Goal: Check status: Verify the current state of an ongoing process or item

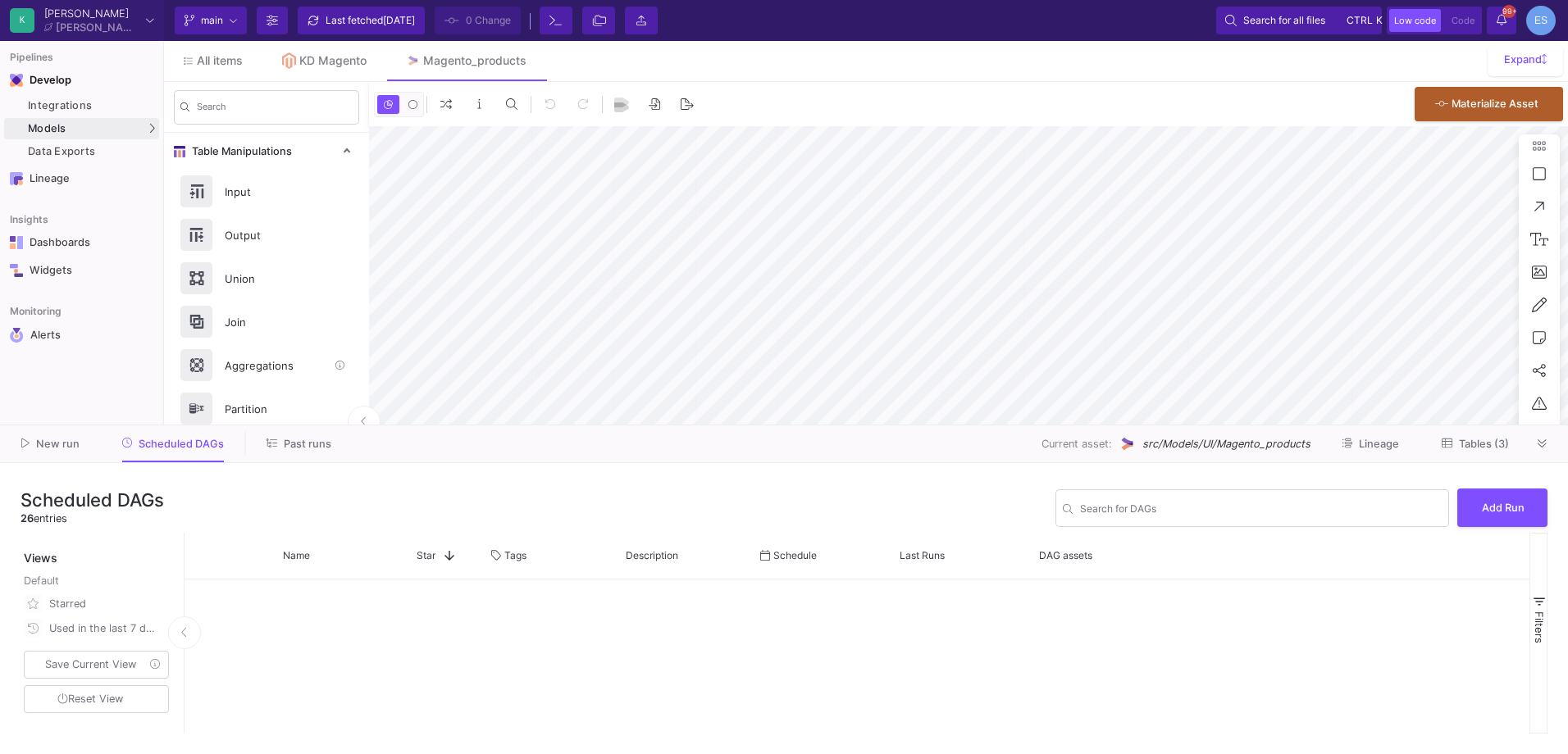
scroll to position [819, 0]
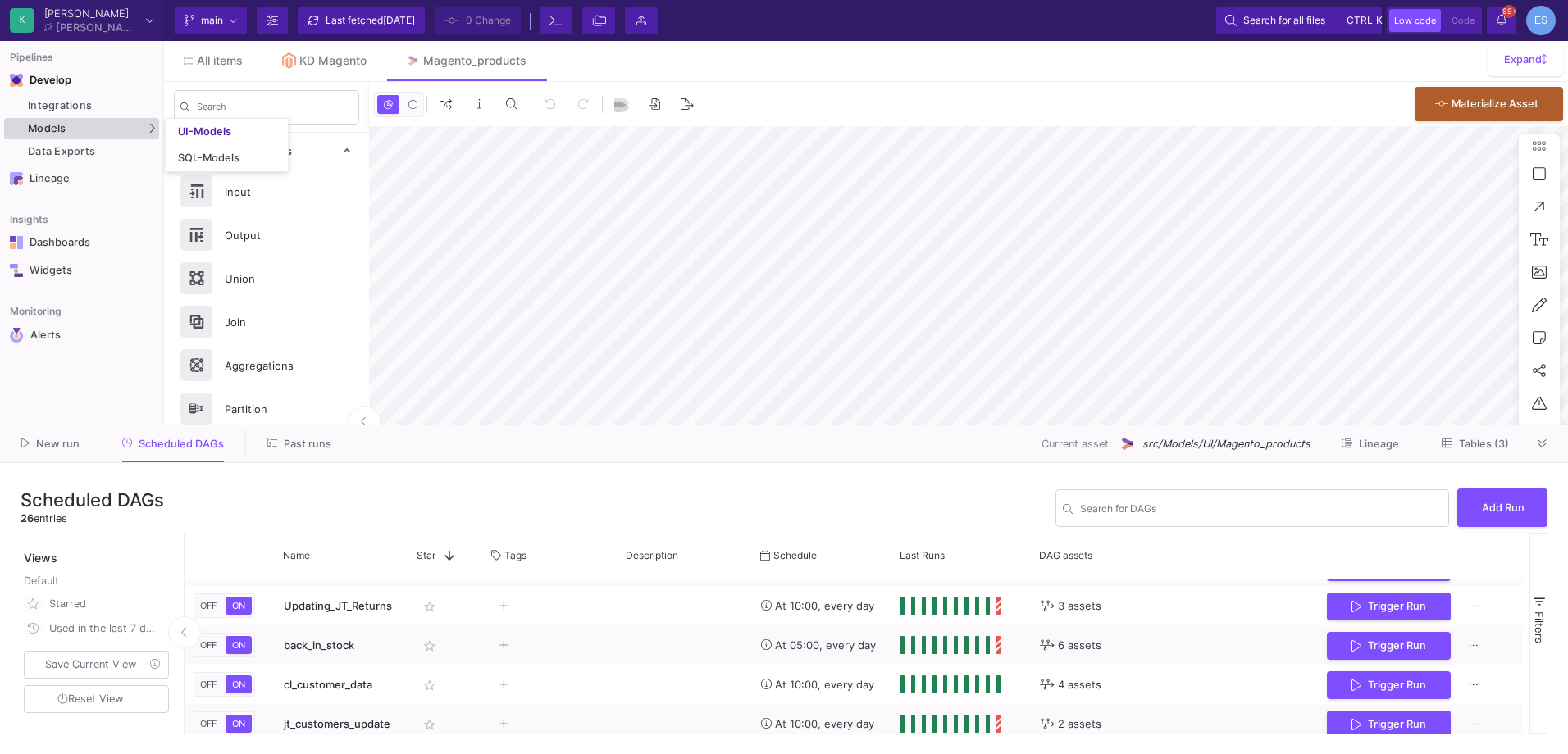
click at [92, 126] on div "Models" at bounding box center [82, 128] width 155 height 21
click at [217, 129] on div "UI-Models" at bounding box center [205, 132] width 54 height 13
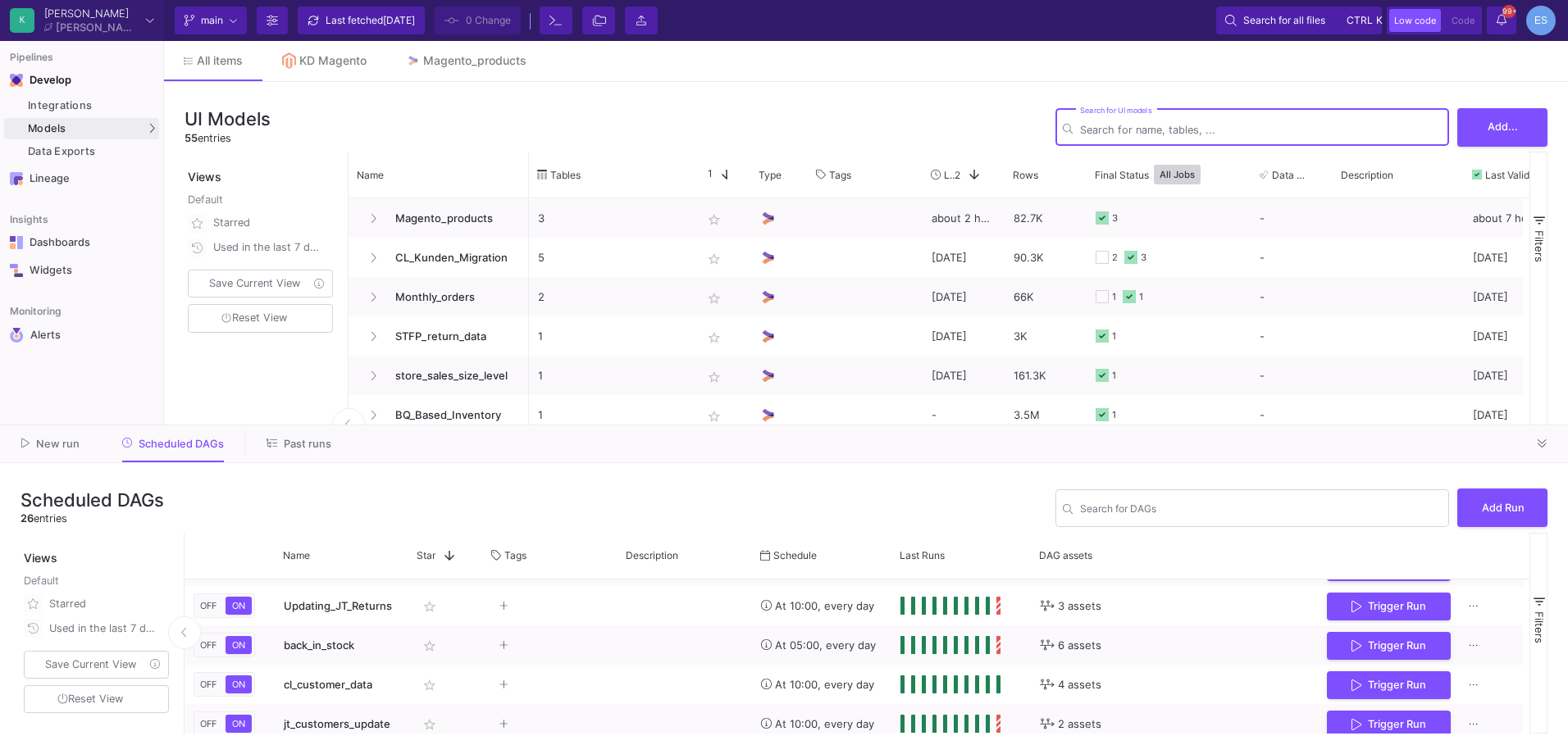
click at [1121, 125] on input "Search for DAGs" at bounding box center [1260, 130] width 361 height 13
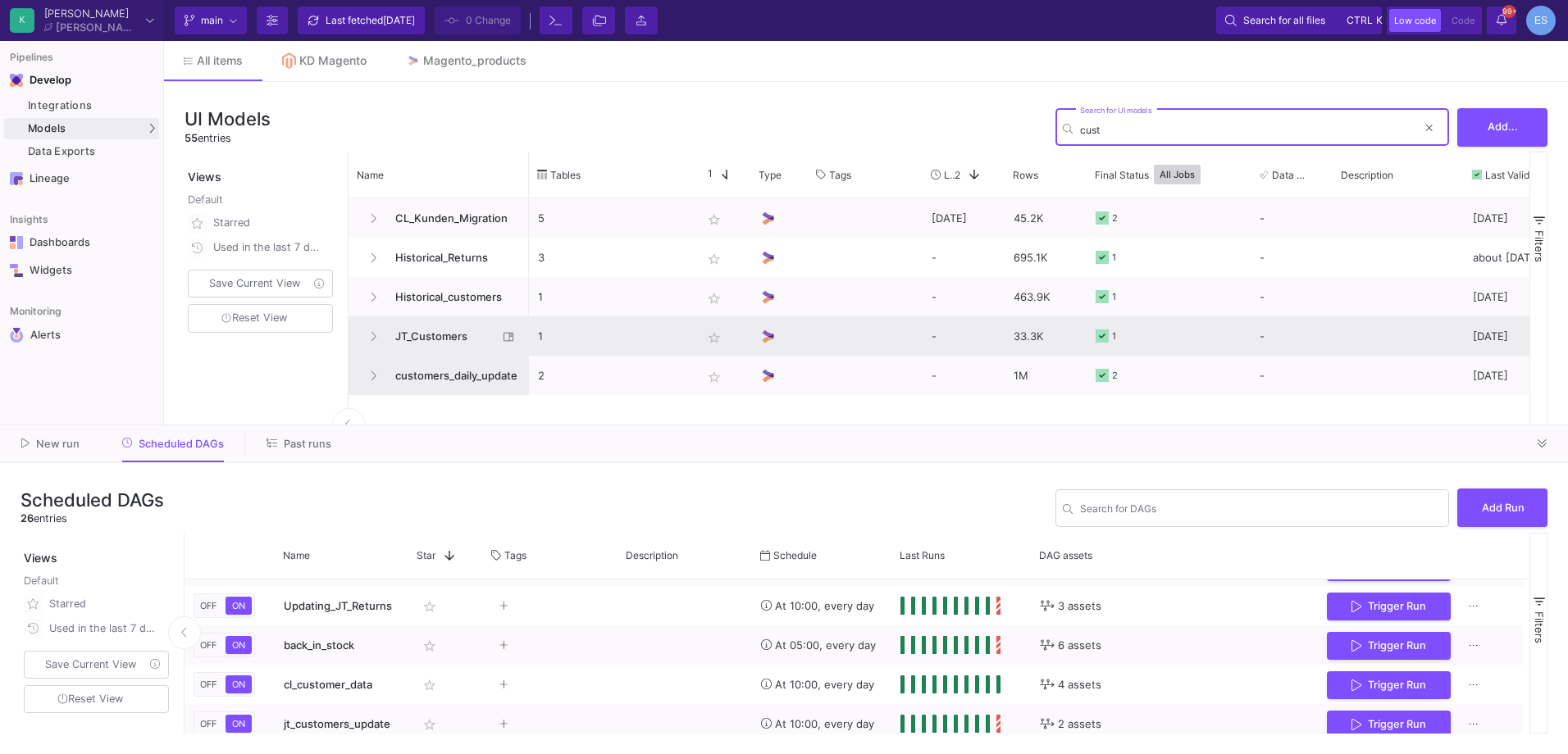
type input "cust"
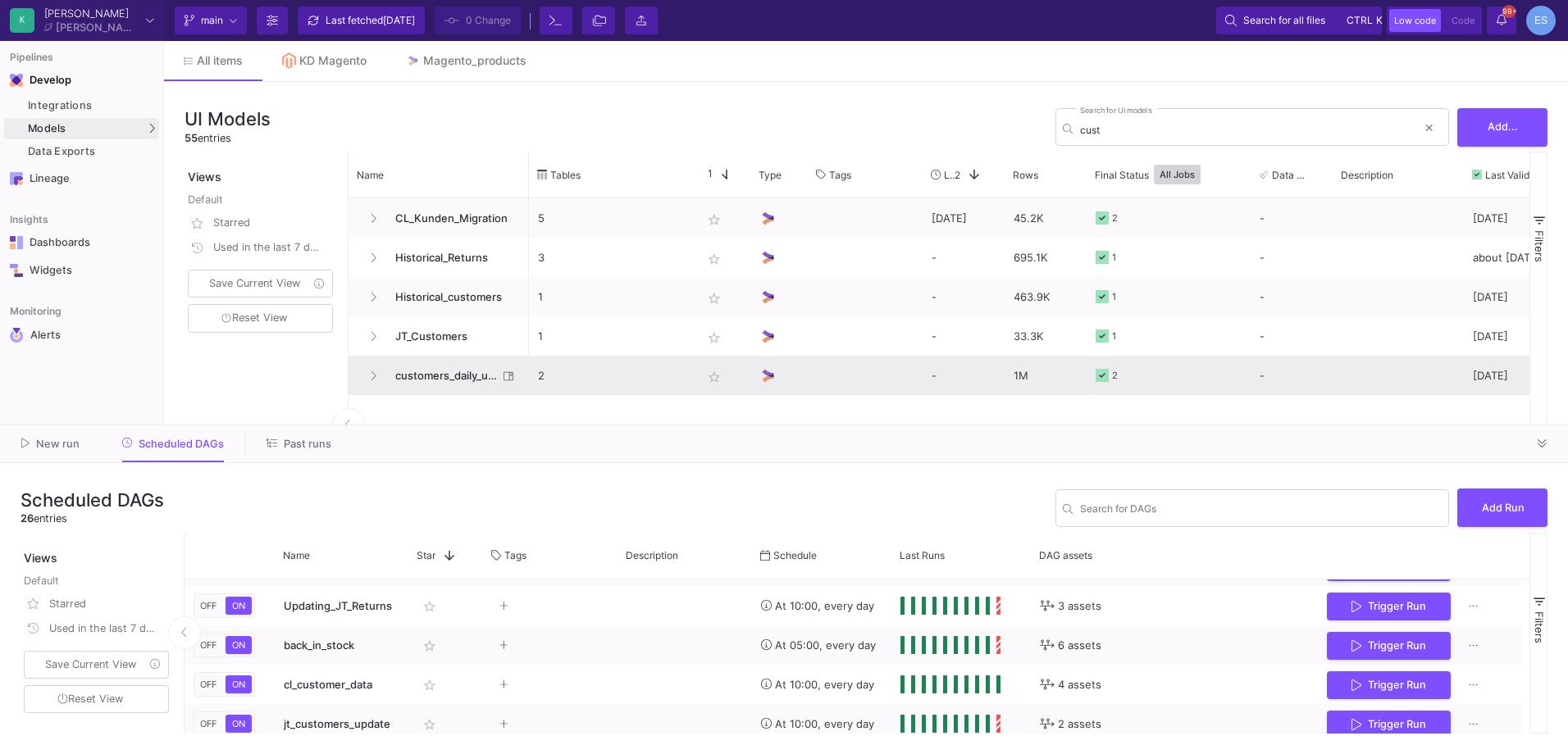
click at [474, 373] on span "customers_daily_update" at bounding box center [441, 376] width 112 height 38
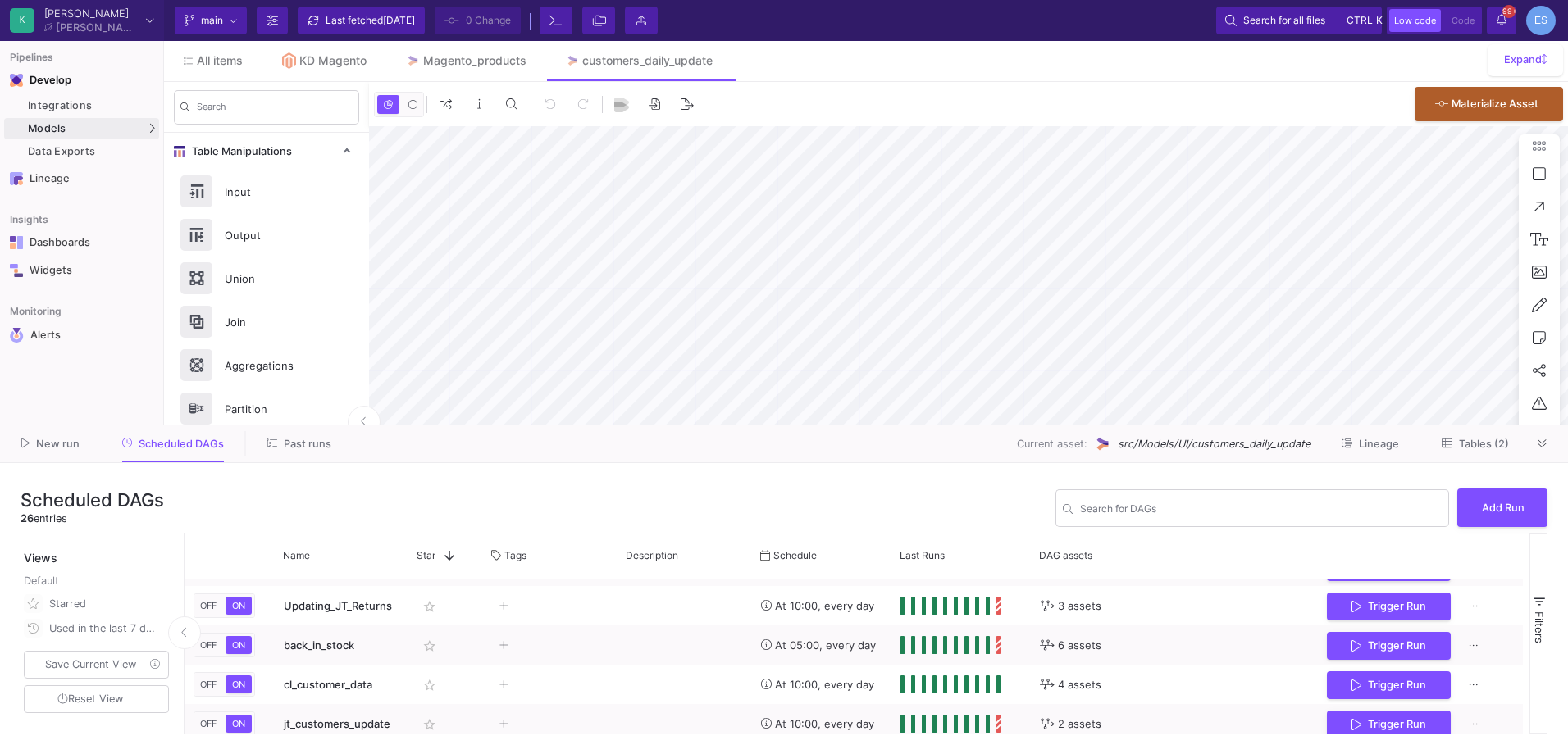
click at [1494, 447] on span "Tables (2)" at bounding box center [1483, 444] width 50 height 13
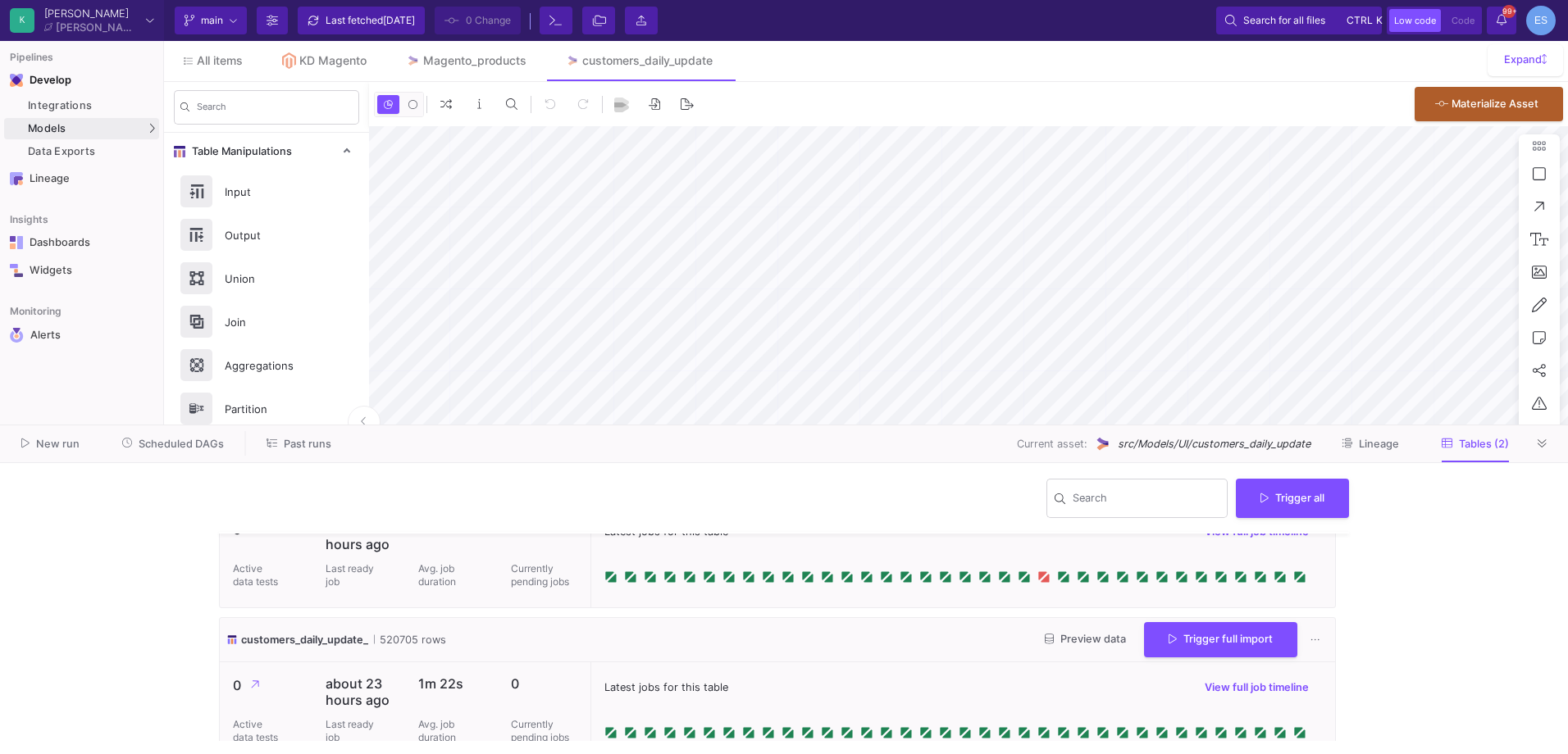
scroll to position [96, 0]
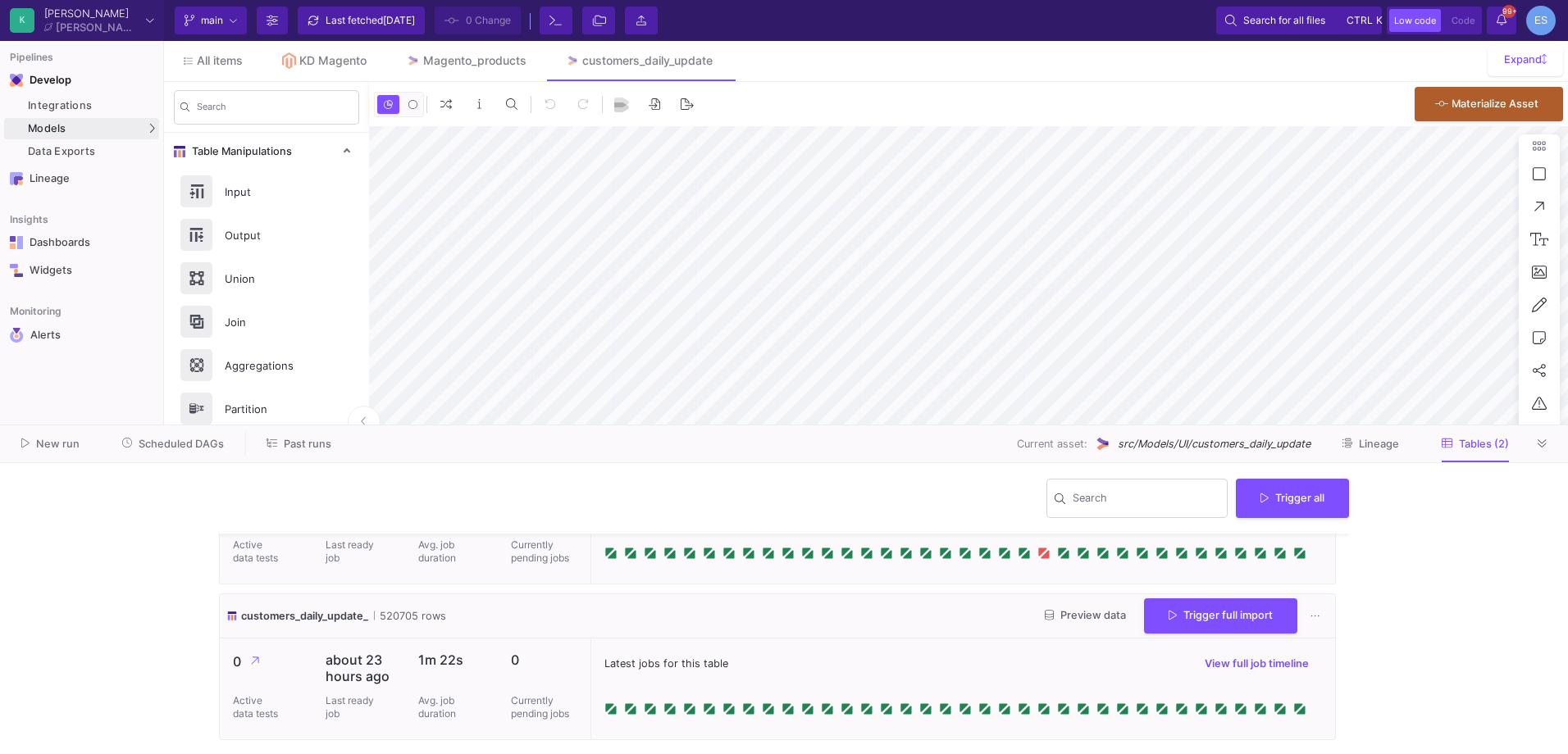
type input "-32"
click at [116, 437] on button "Scheduled DAGs" at bounding box center [174, 444] width 142 height 25
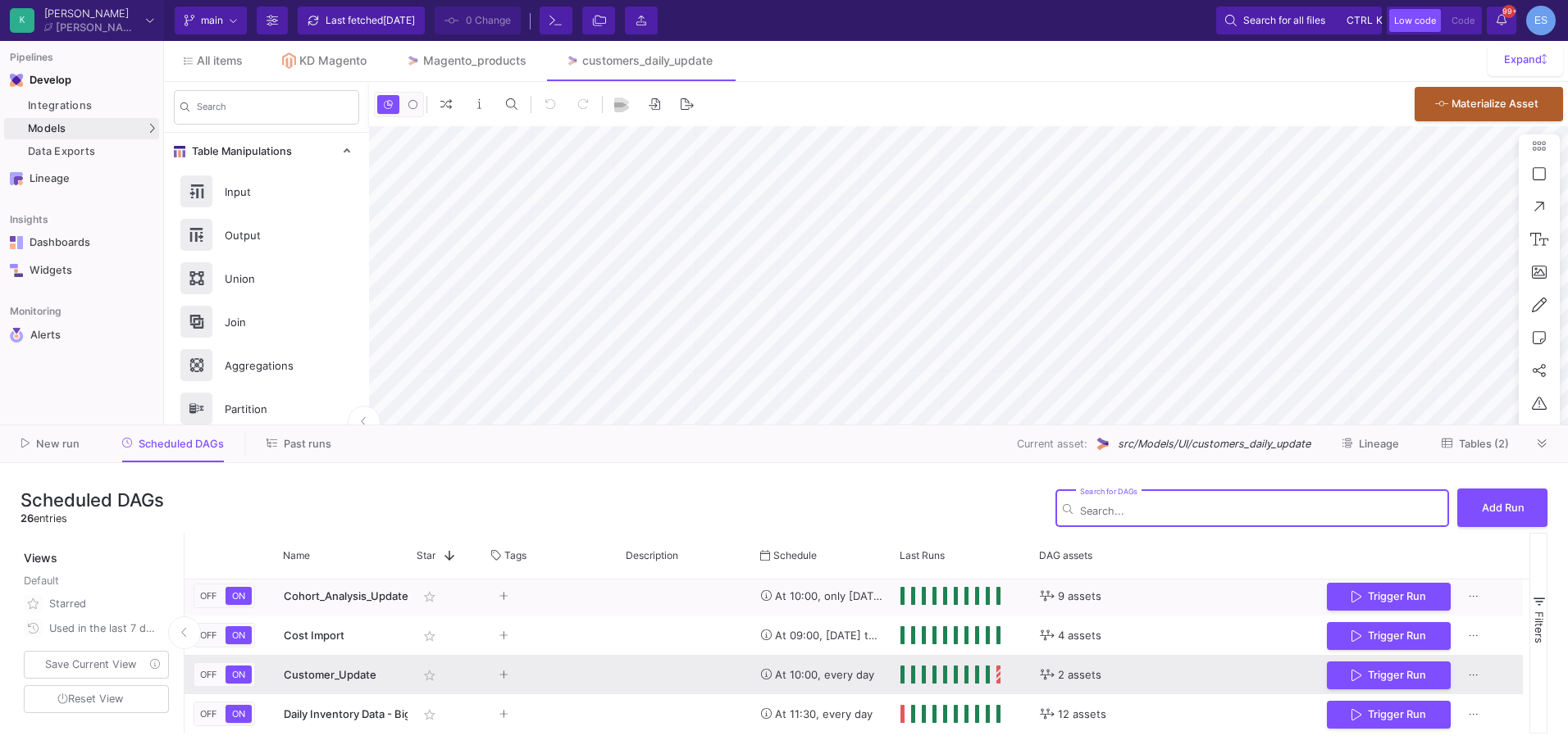
scroll to position [164, 0]
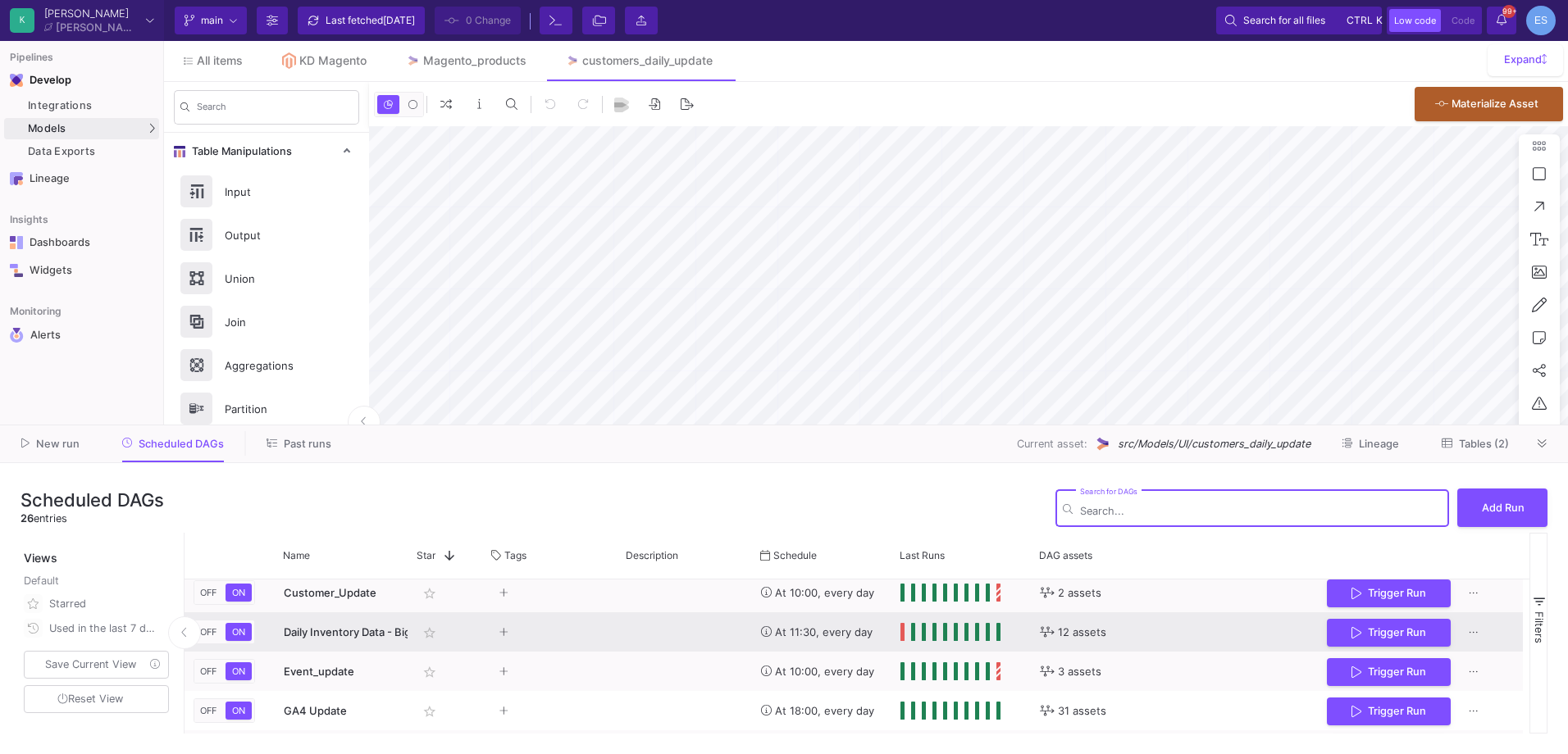
click at [905, 632] on div "Press SPACE to select this row." at bounding box center [951, 632] width 100 height 18
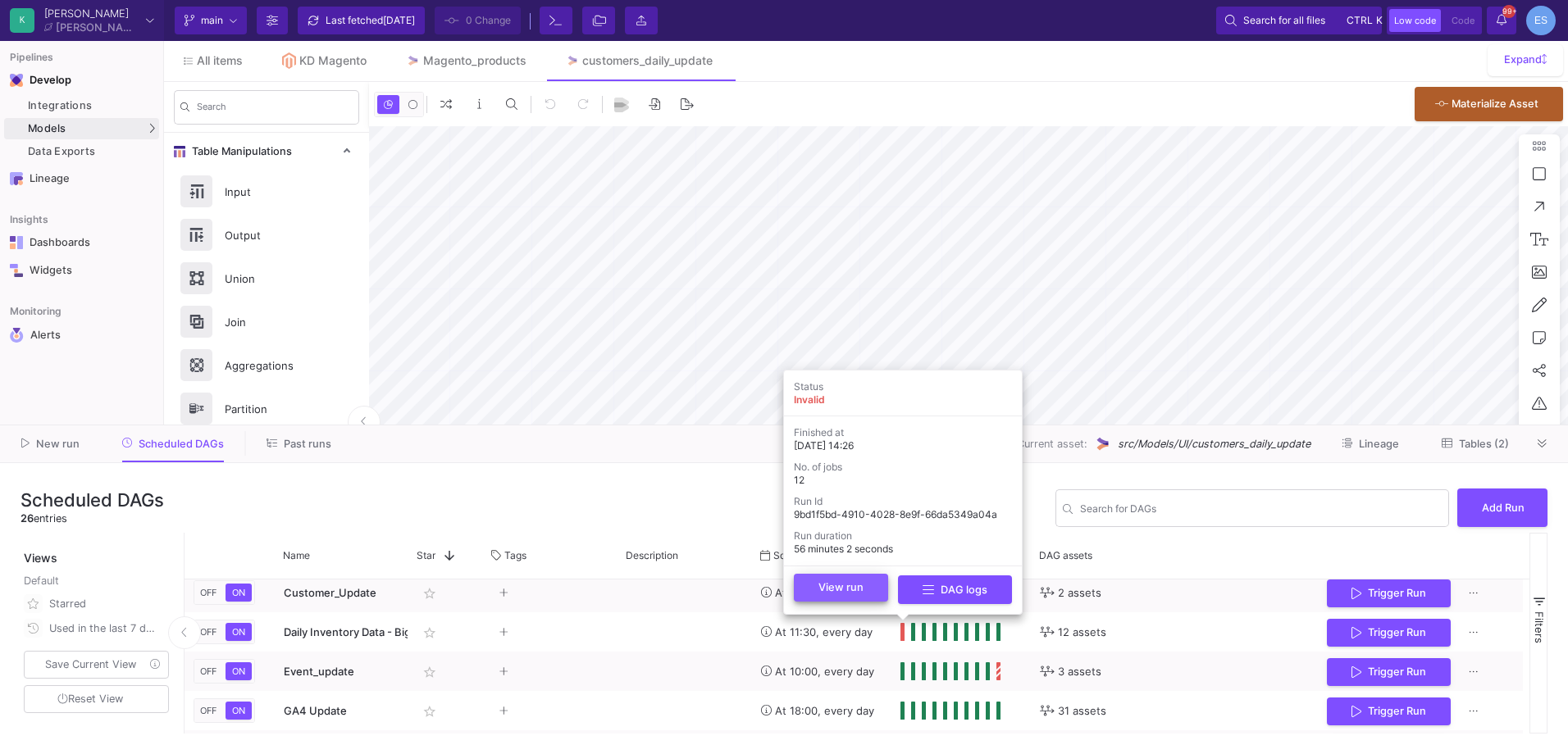
click at [865, 587] on button "View run" at bounding box center [841, 588] width 95 height 28
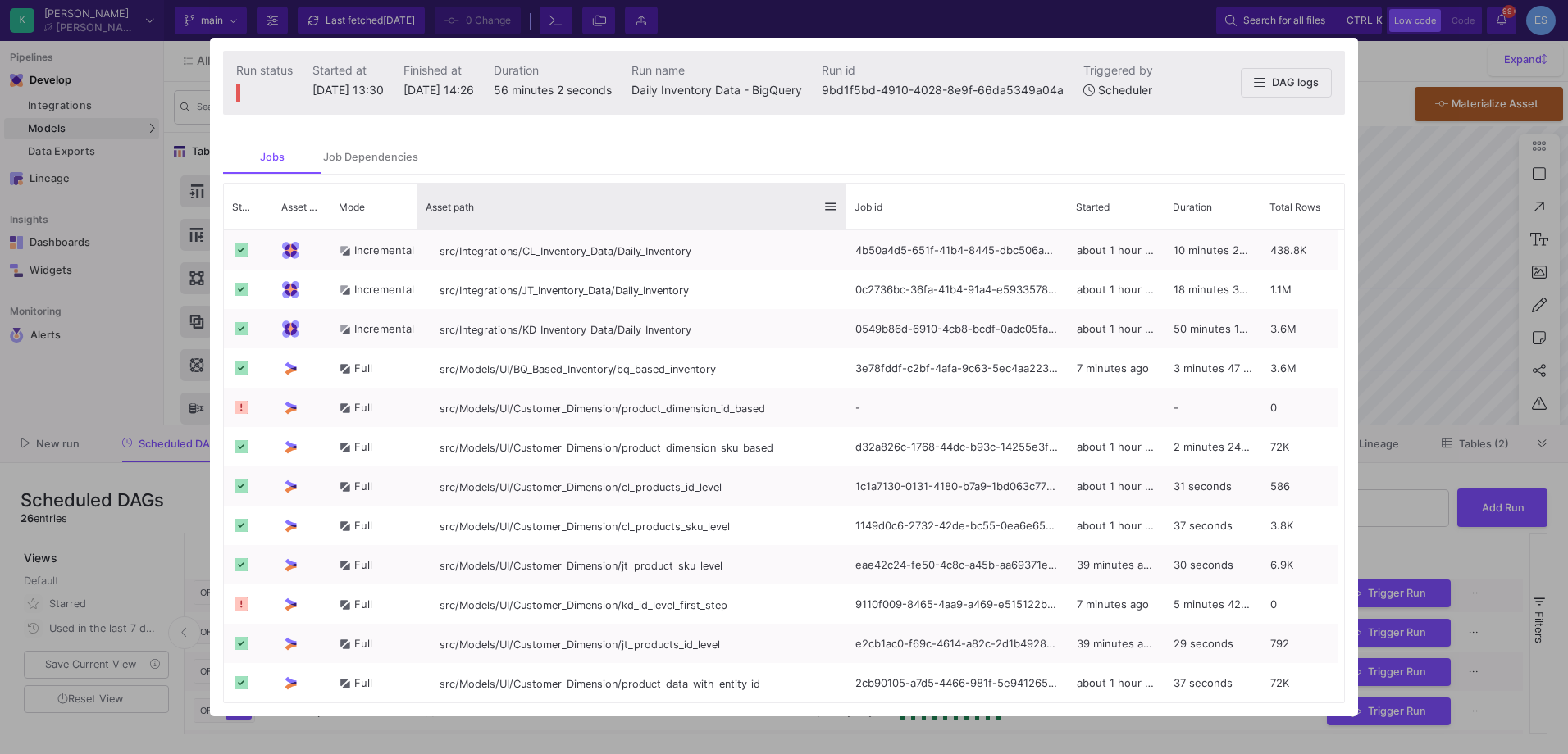
drag, startPoint x: 628, startPoint y: 206, endPoint x: 845, endPoint y: 208, distance: 217.0
click at [845, 208] on div at bounding box center [846, 206] width 6 height 45
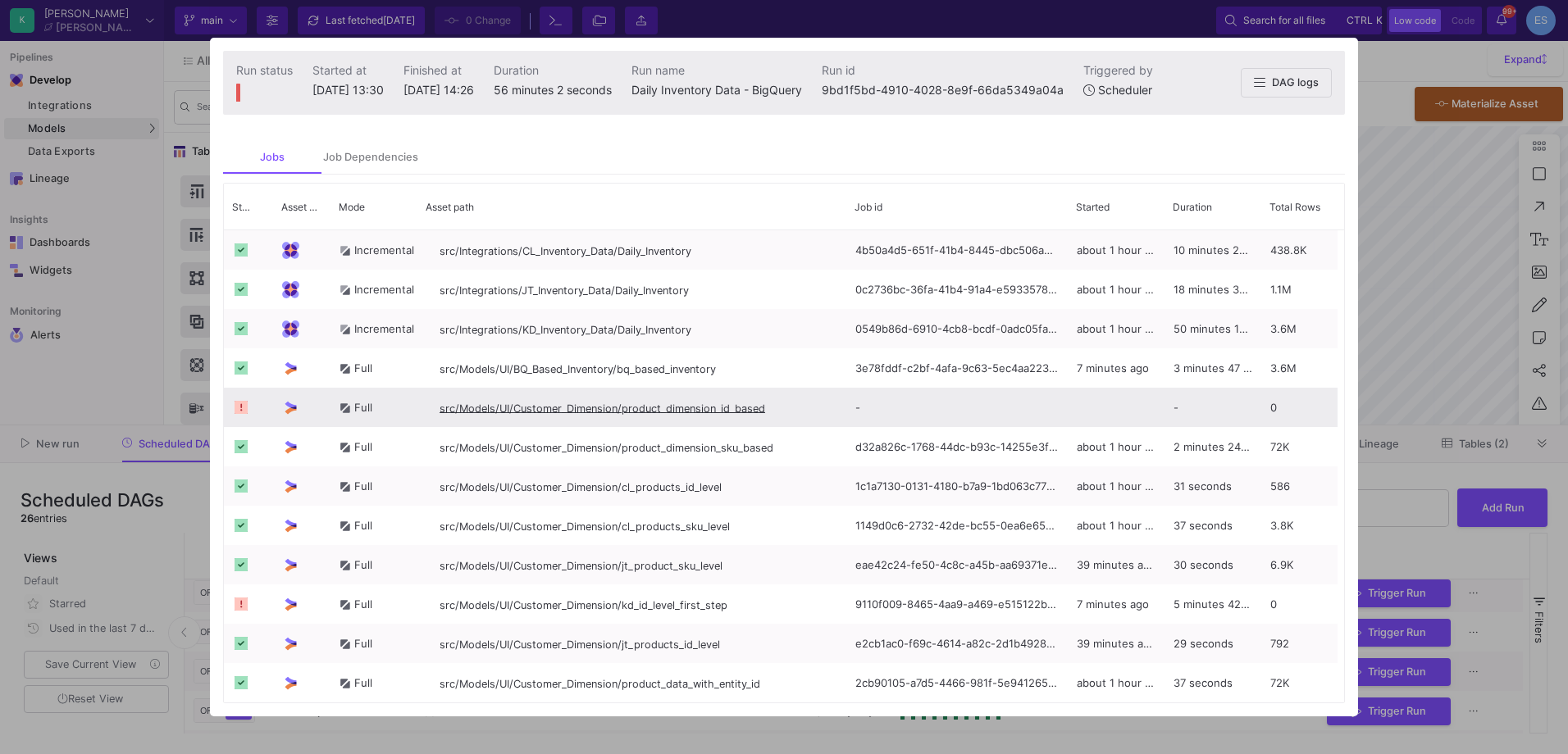
click at [708, 408] on span "src/Models/UI/Customer_Dimension/product_dimension_id_based" at bounding box center [602, 409] width 326 height 13
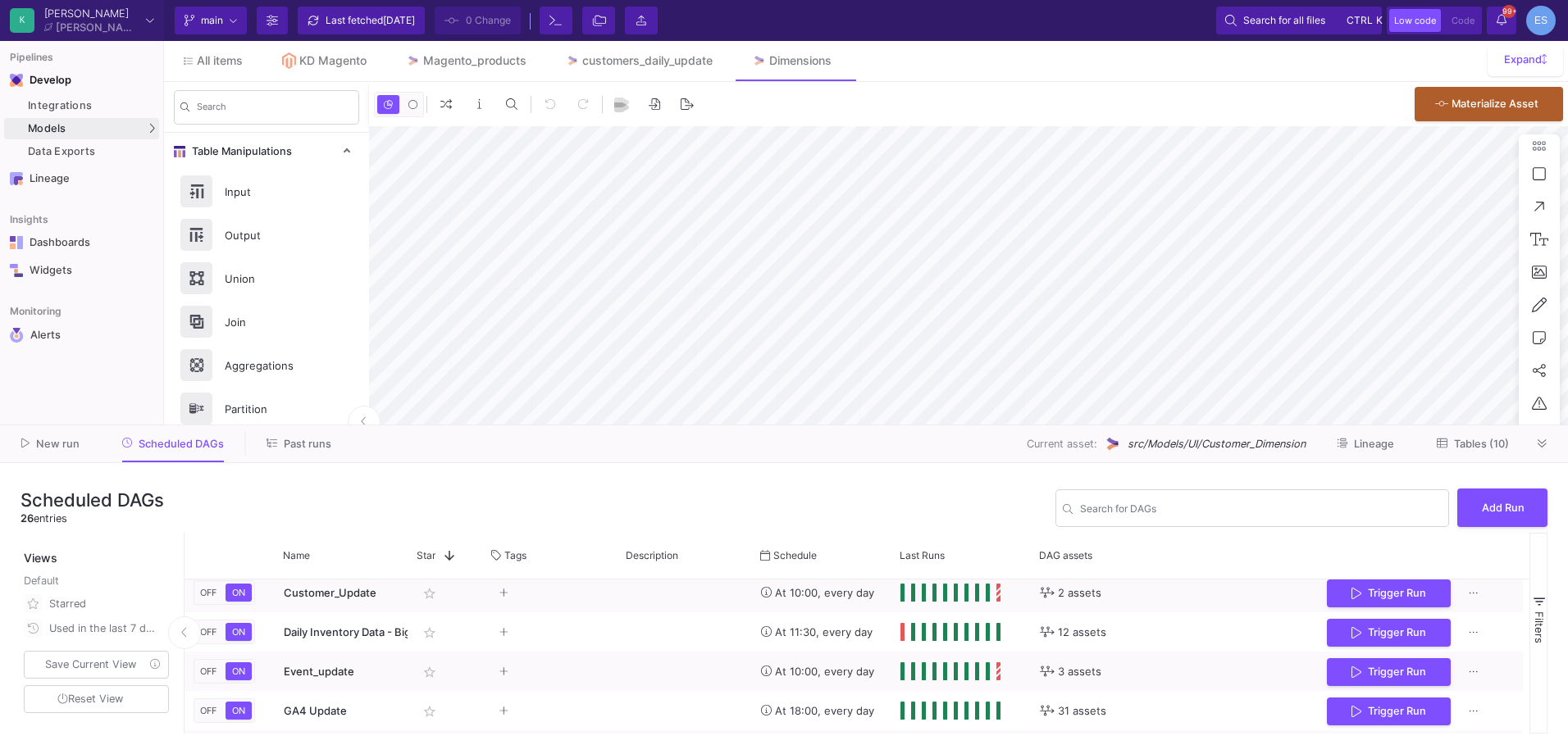
type input "-43"
click at [1492, 447] on span "Tables (10)" at bounding box center [1482, 444] width 55 height 13
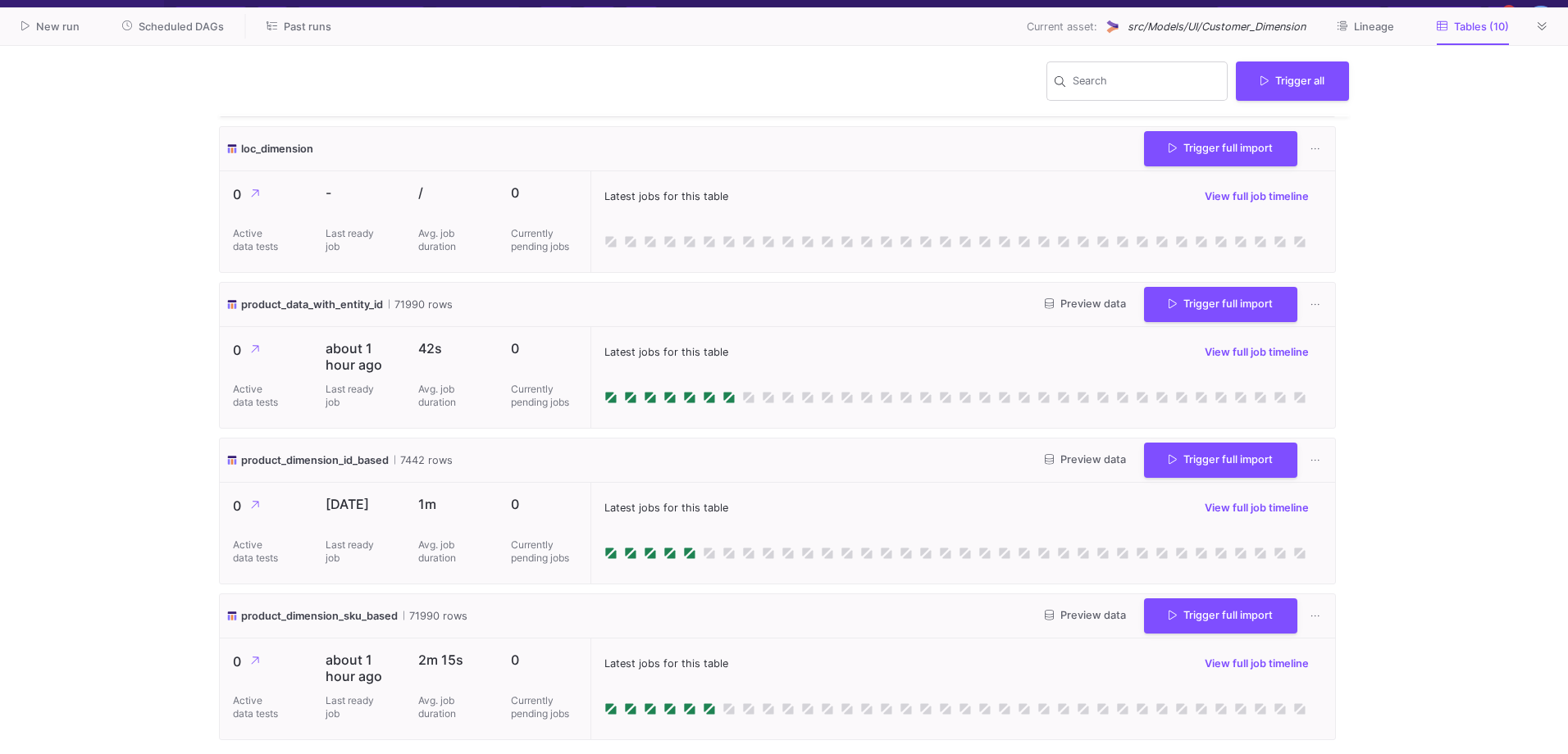
scroll to position [955, 0]
drag, startPoint x: 675, startPoint y: 423, endPoint x: 710, endPoint y: 5, distance: 419.5
click at [710, 5] on as-split "K [PERSON_NAME] [PERSON_NAME] Current branch main Branch Options Last fetched […" at bounding box center [784, 377] width 1568 height 754
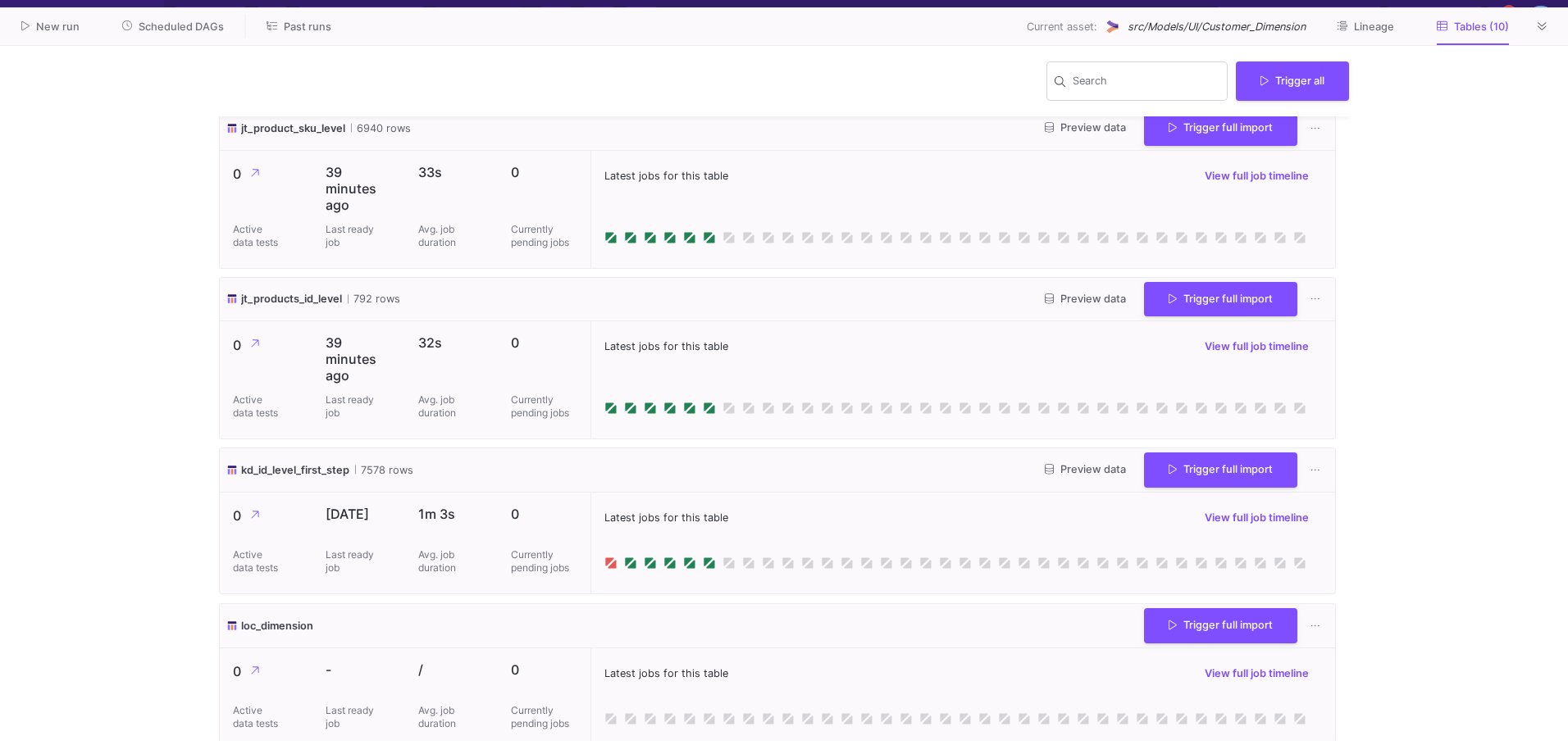
scroll to position [463, 0]
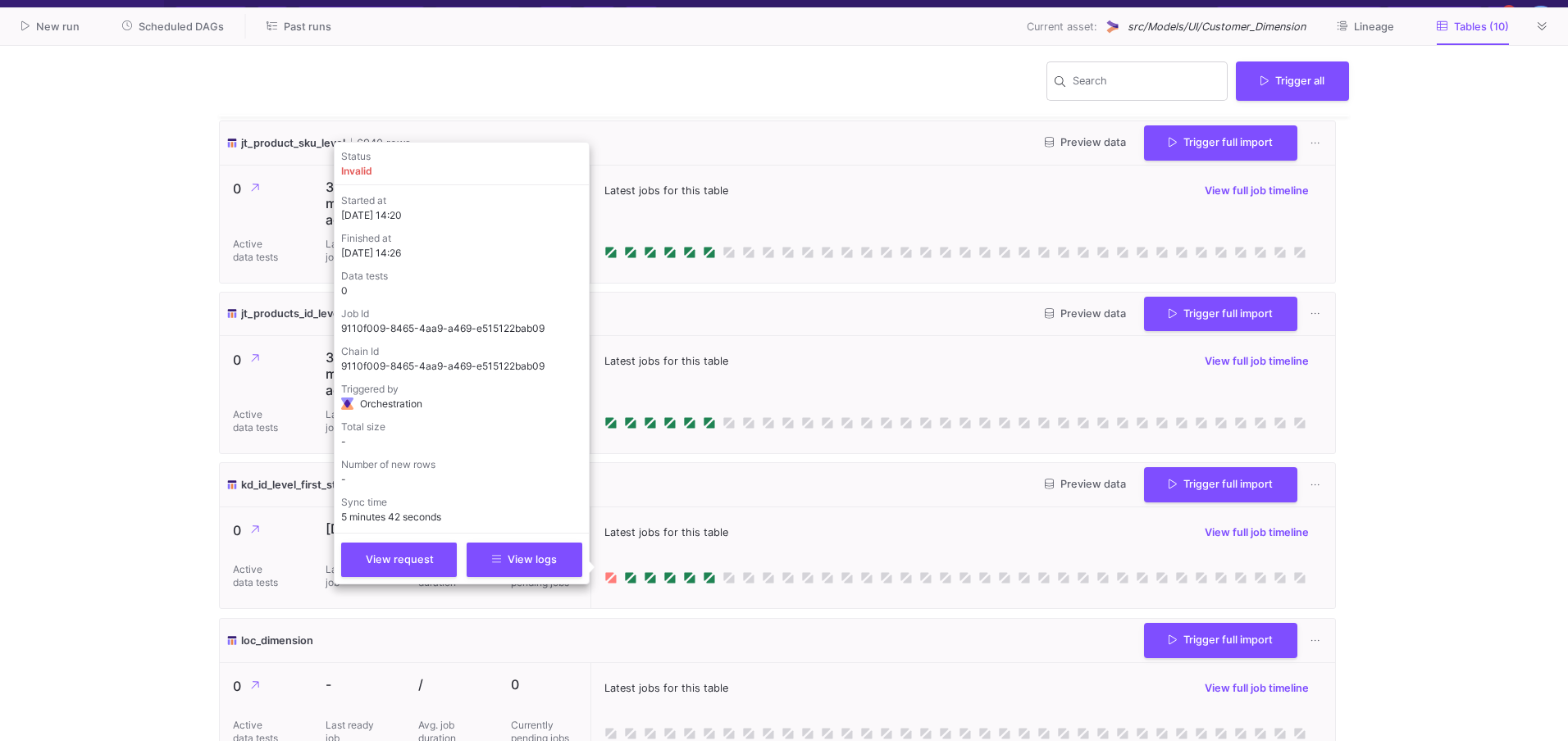
click at [604, 580] on icon at bounding box center [611, 578] width 13 height 13
click at [411, 558] on span "View request" at bounding box center [400, 558] width 68 height 13
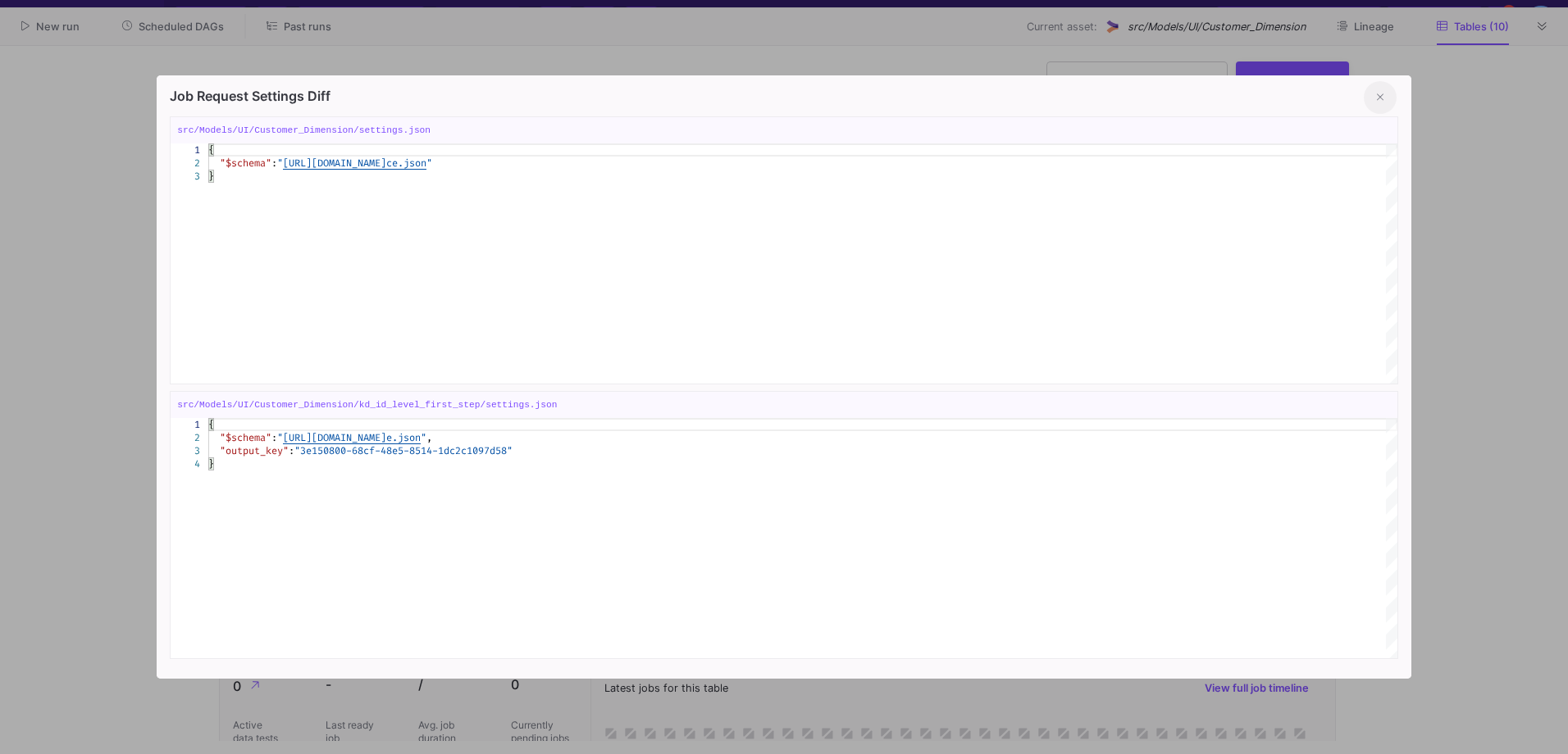
click at [1371, 93] on button at bounding box center [1381, 97] width 33 height 33
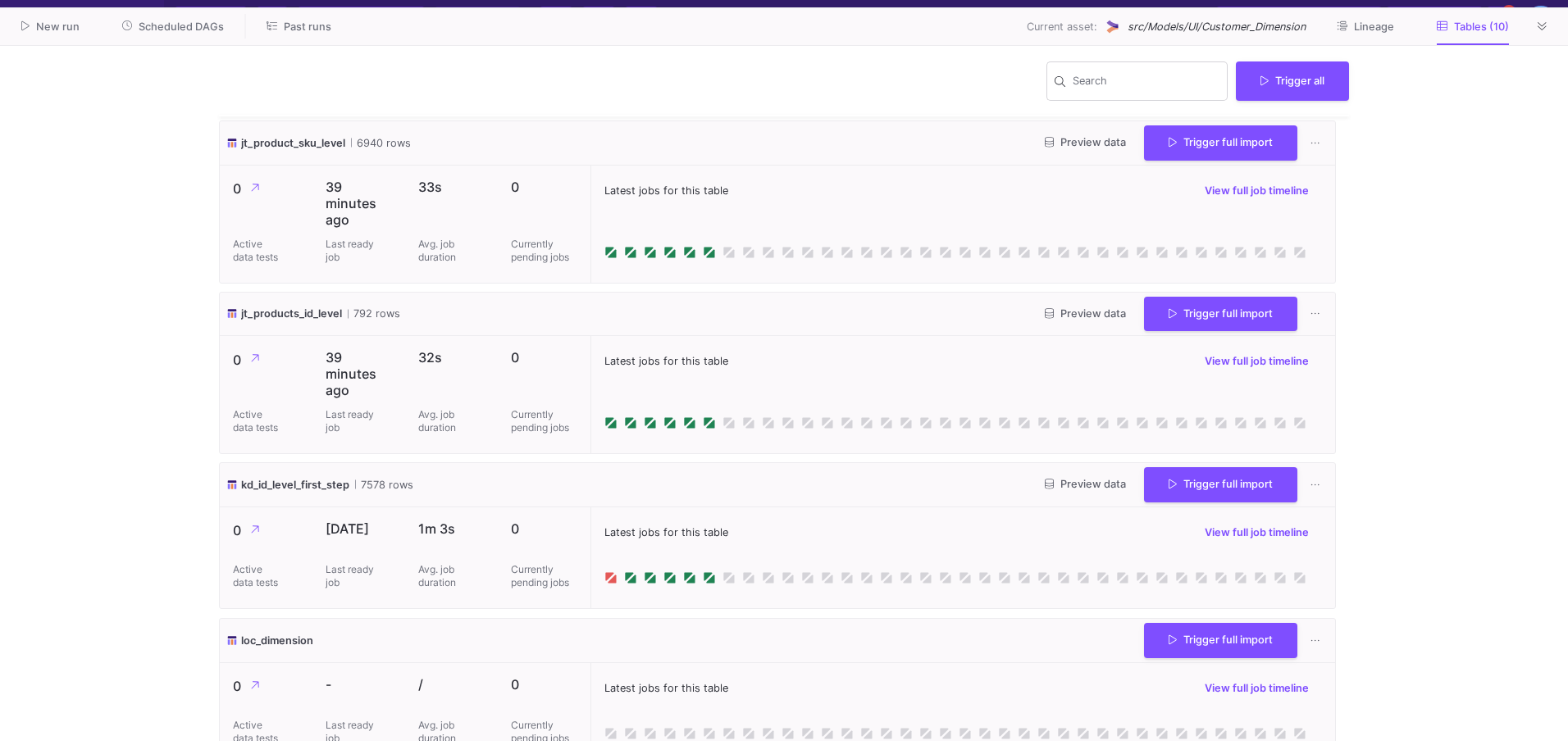
click at [607, 586] on div "Latest jobs for this table View full job timeline" at bounding box center [963, 558] width 744 height 101
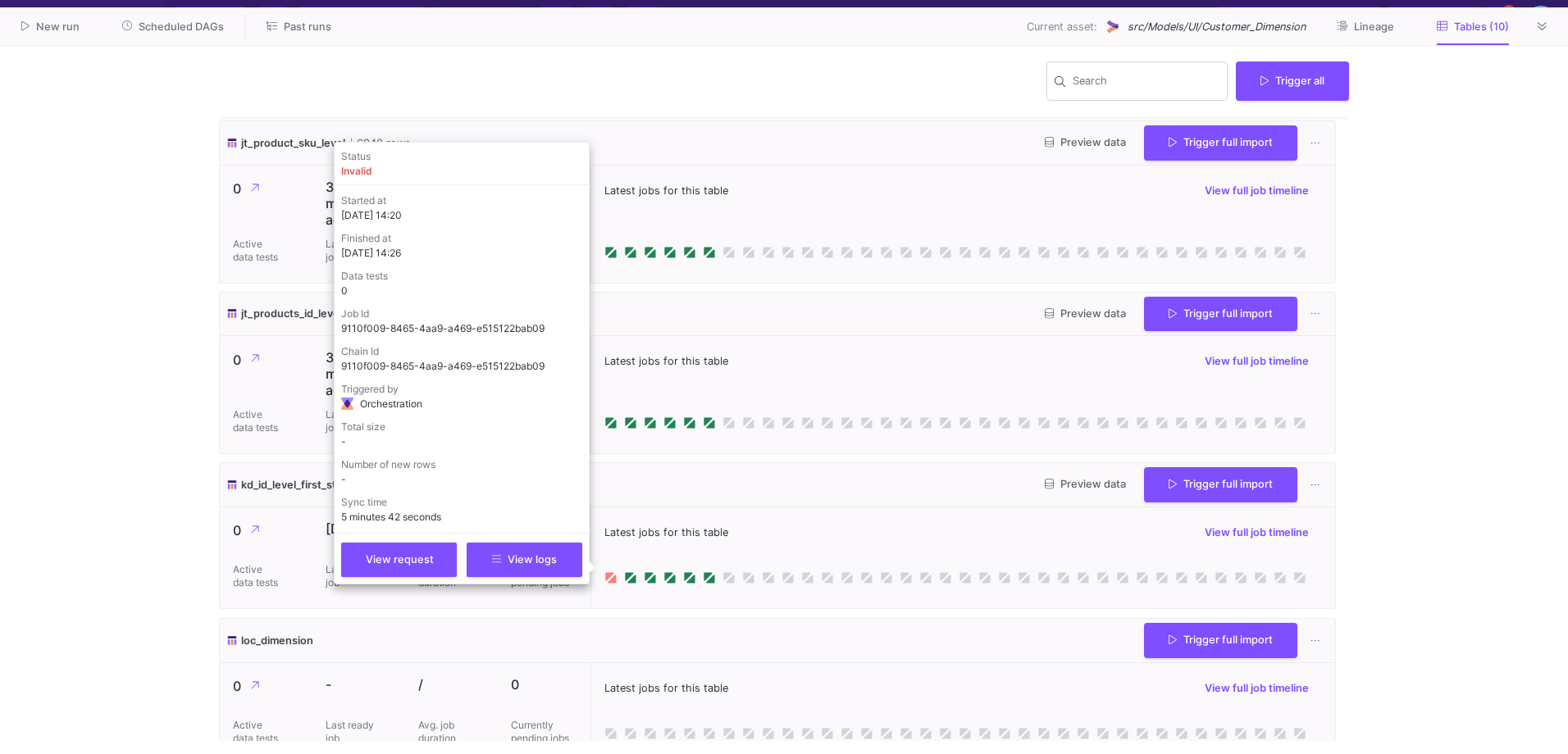
click at [614, 574] on icon at bounding box center [611, 578] width 13 height 13
click at [517, 560] on span "View logs" at bounding box center [524, 558] width 65 height 13
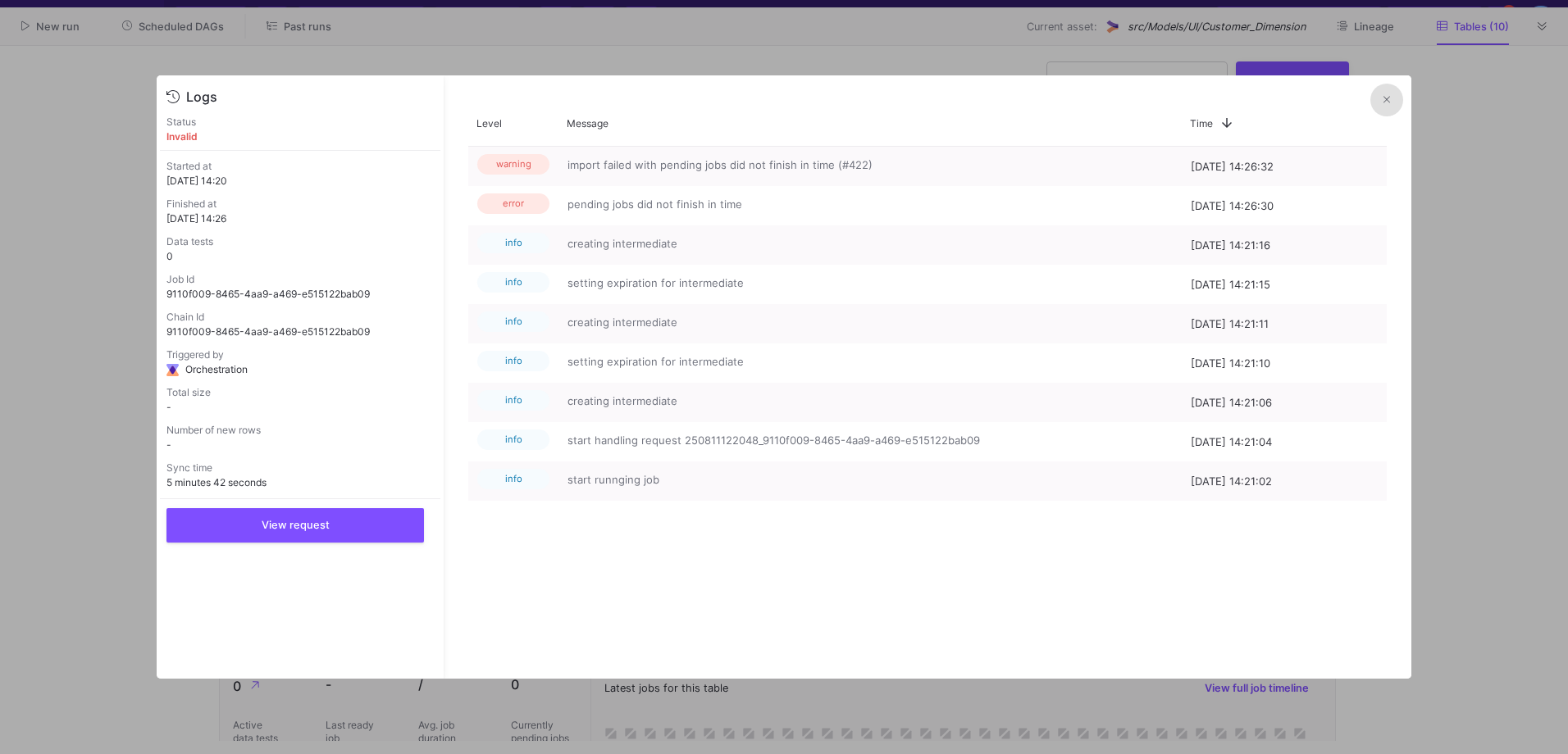
click at [1389, 96] on icon at bounding box center [1387, 100] width 6 height 11
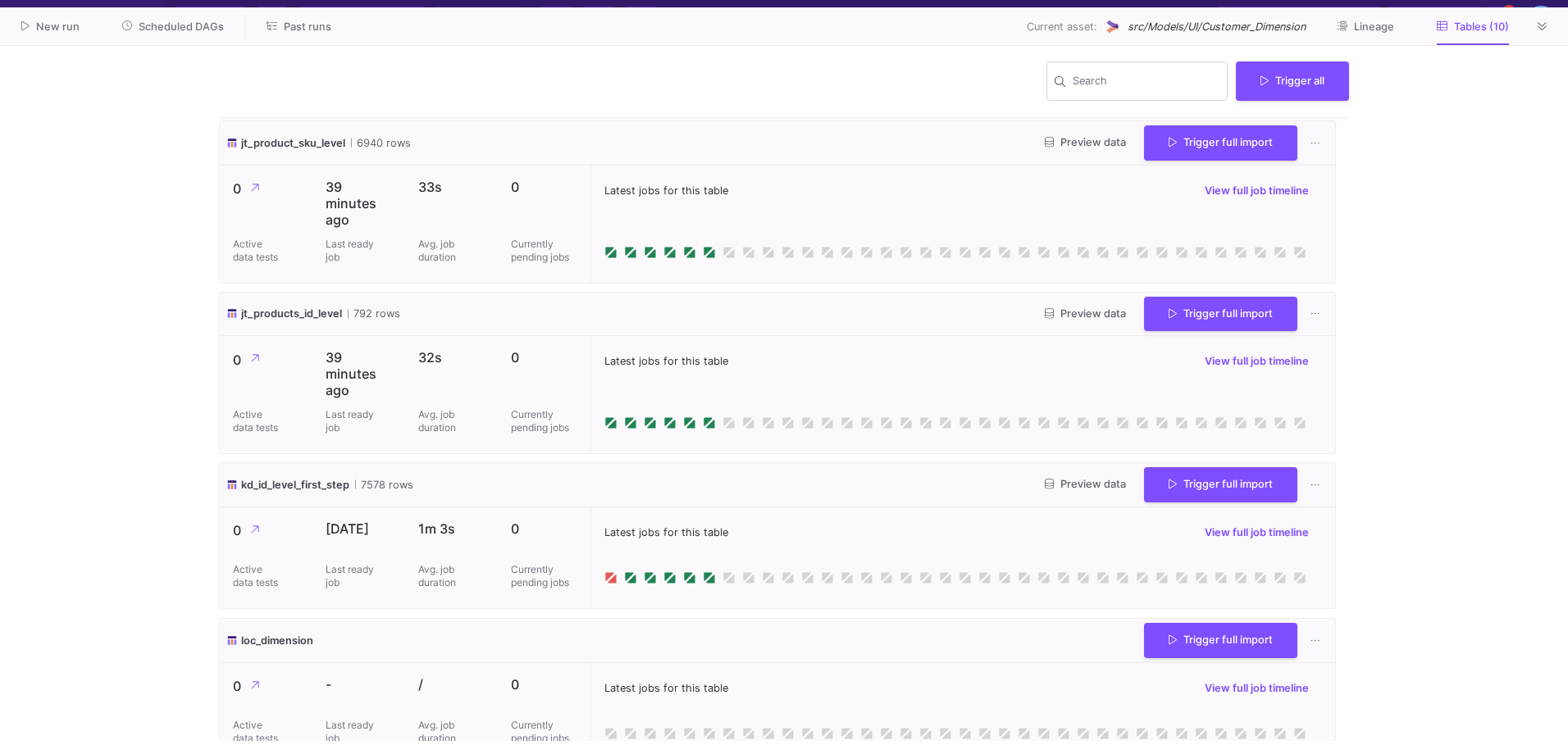
click at [1466, 121] on y42-wrapper "Search Trigger all cl_products_id_level 586 rows Preview data Trigger full impo…" at bounding box center [784, 399] width 1568 height 709
click at [219, 25] on span "Scheduled DAGs" at bounding box center [181, 27] width 86 height 13
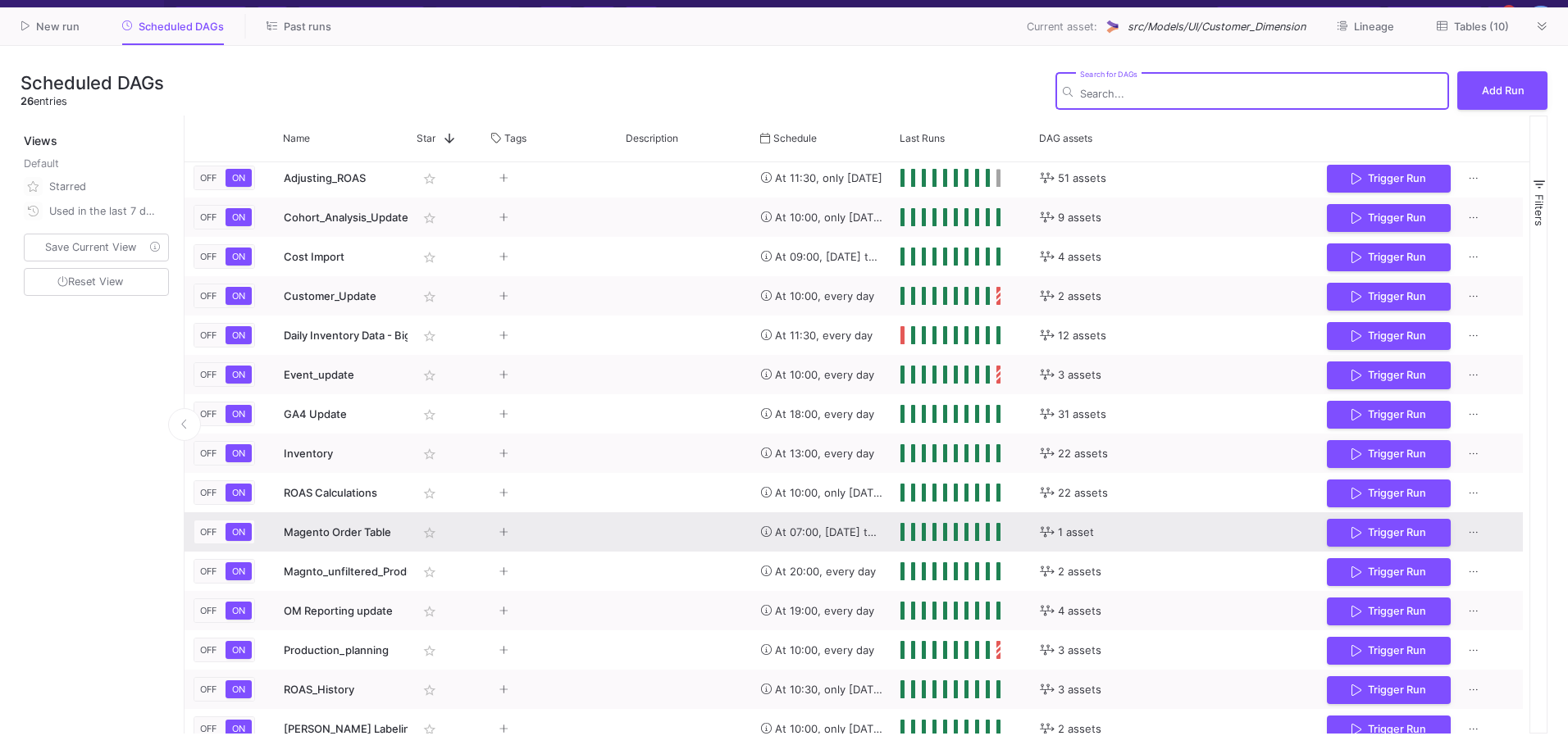
scroll to position [42, 0]
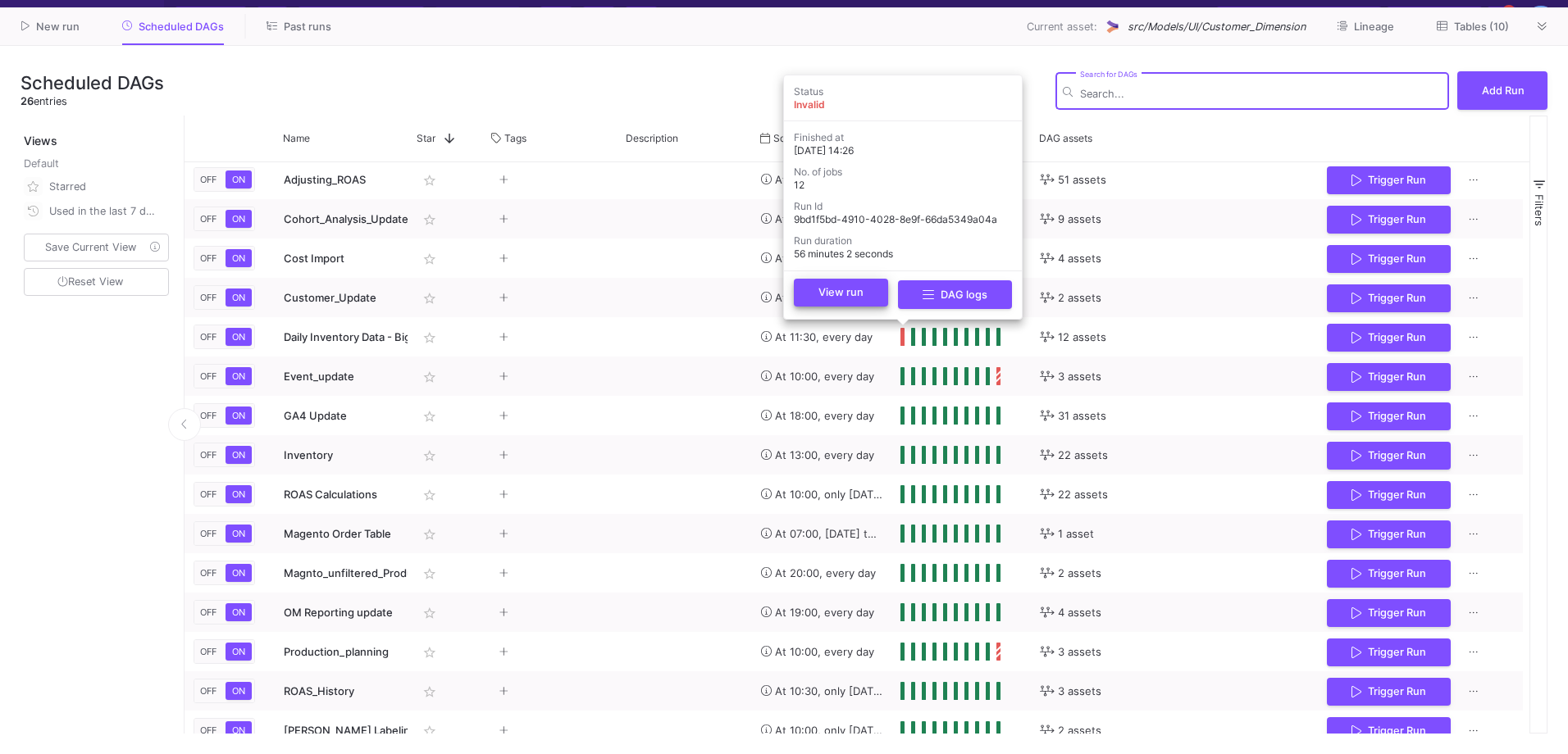
click at [876, 296] on button "View run" at bounding box center [841, 292] width 95 height 28
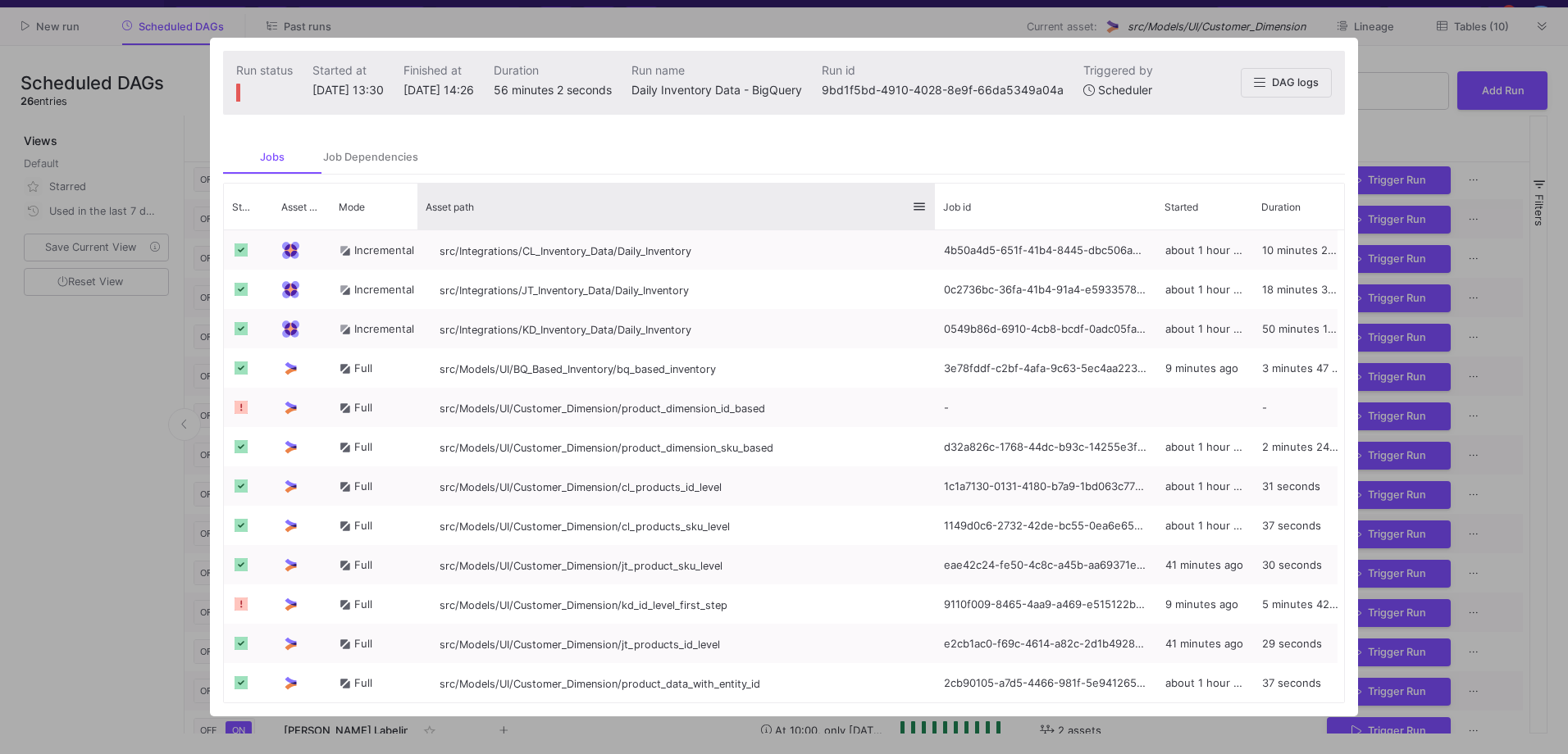
drag, startPoint x: 626, startPoint y: 204, endPoint x: 932, endPoint y: 217, distance: 306.3
click at [932, 217] on div at bounding box center [935, 206] width 6 height 45
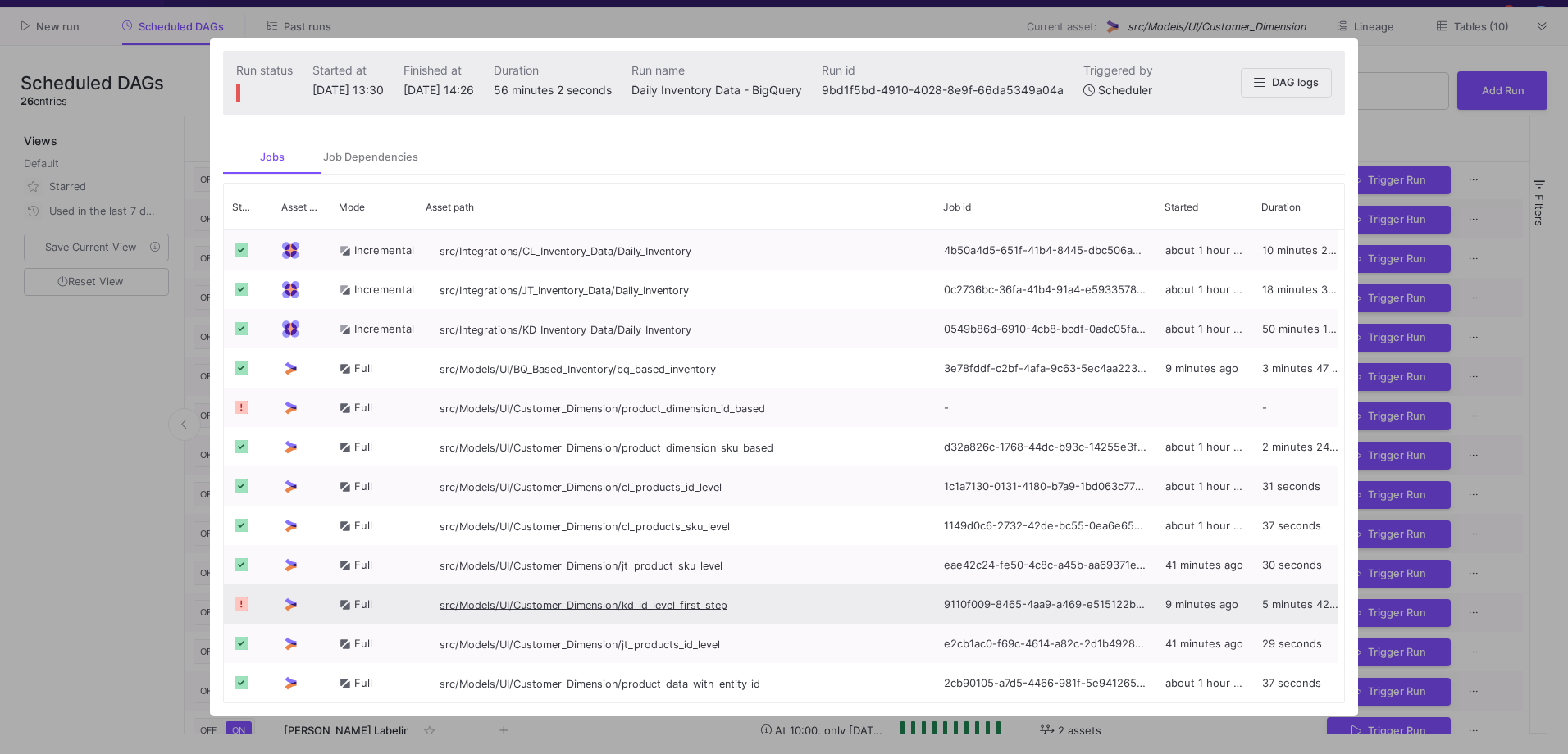
scroll to position [6, 0]
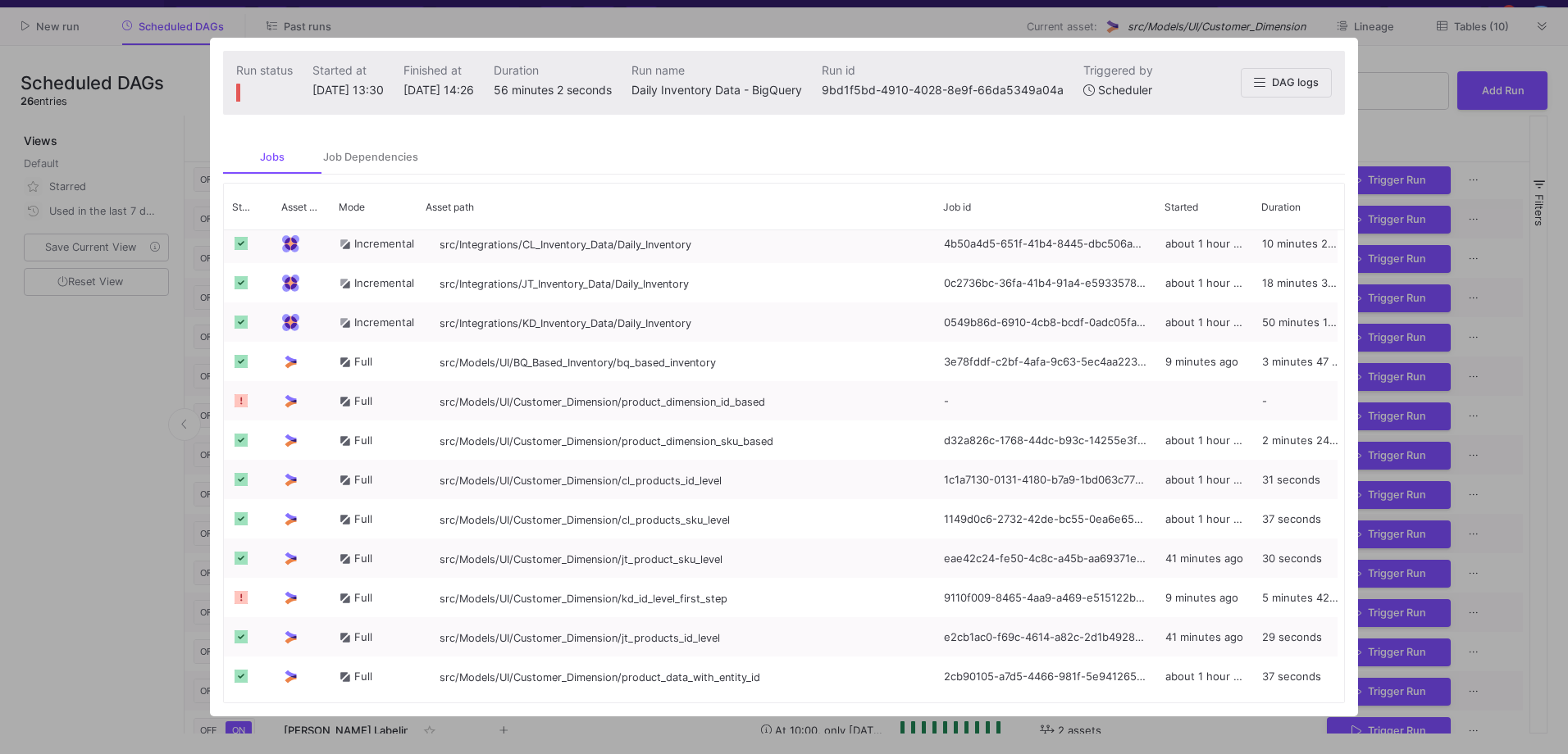
click at [1368, 50] on div at bounding box center [784, 377] width 1568 height 754
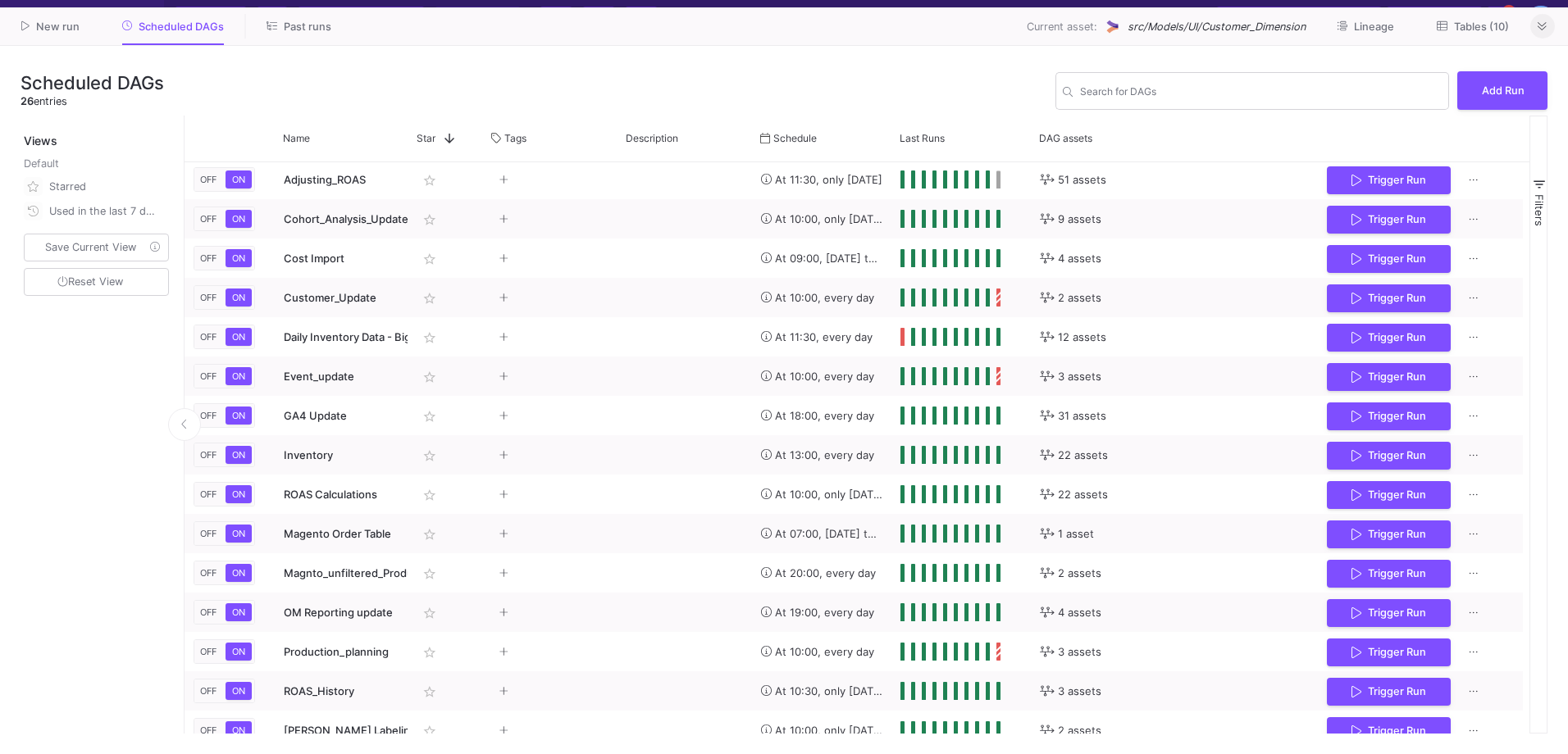
click at [1544, 21] on icon at bounding box center [1543, 26] width 9 height 11
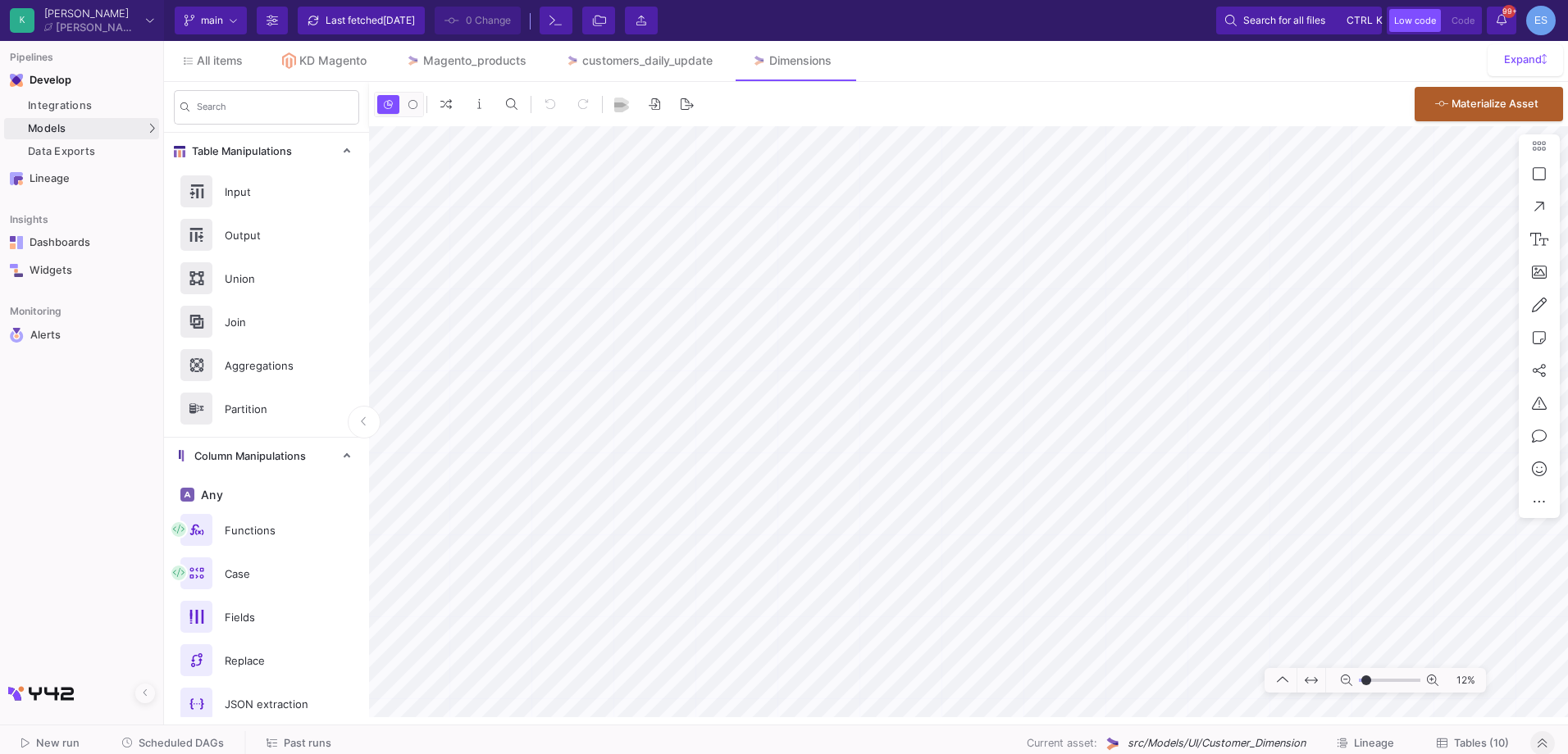
click at [1454, 741] on span "Tables (10)" at bounding box center [1482, 743] width 55 height 13
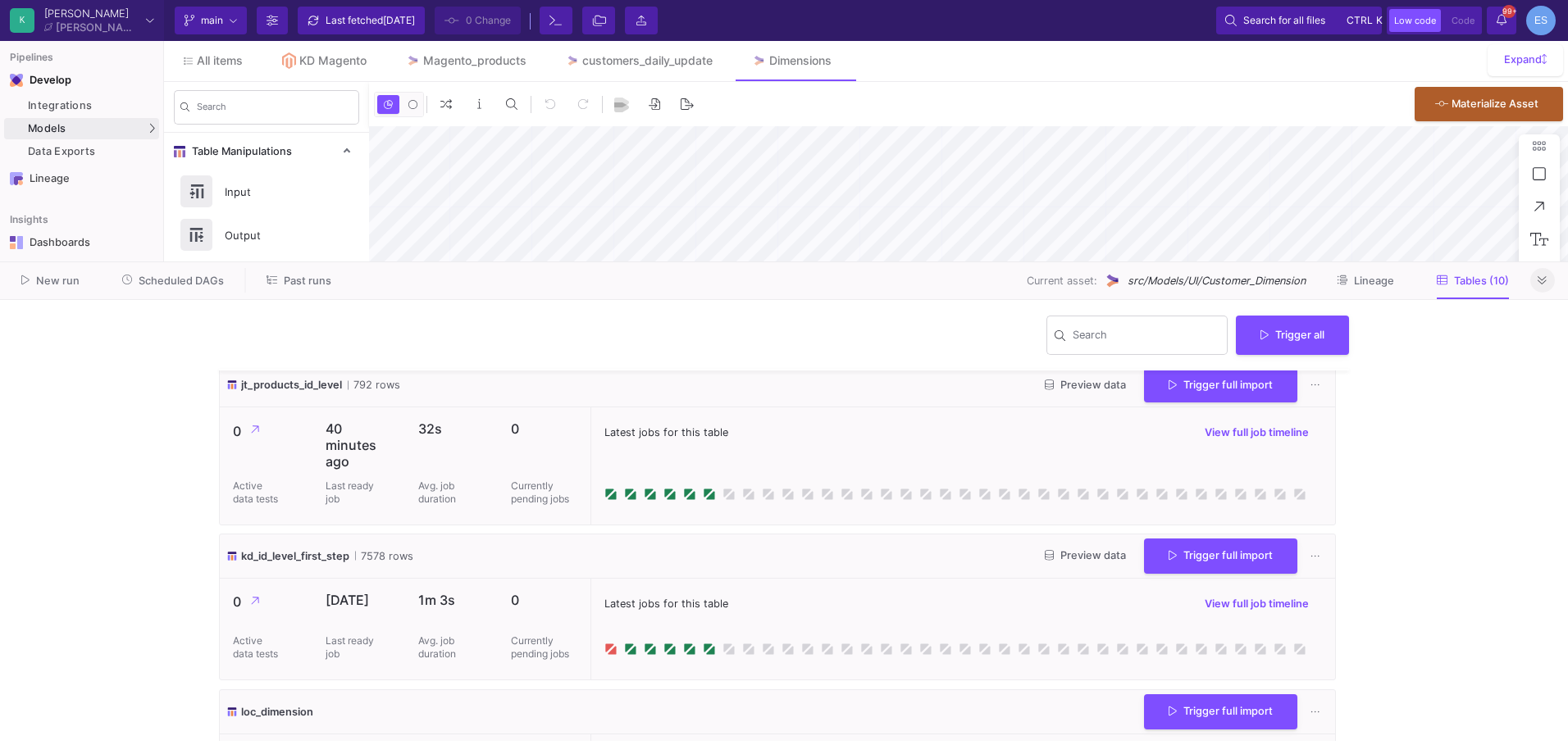
scroll to position [656, 0]
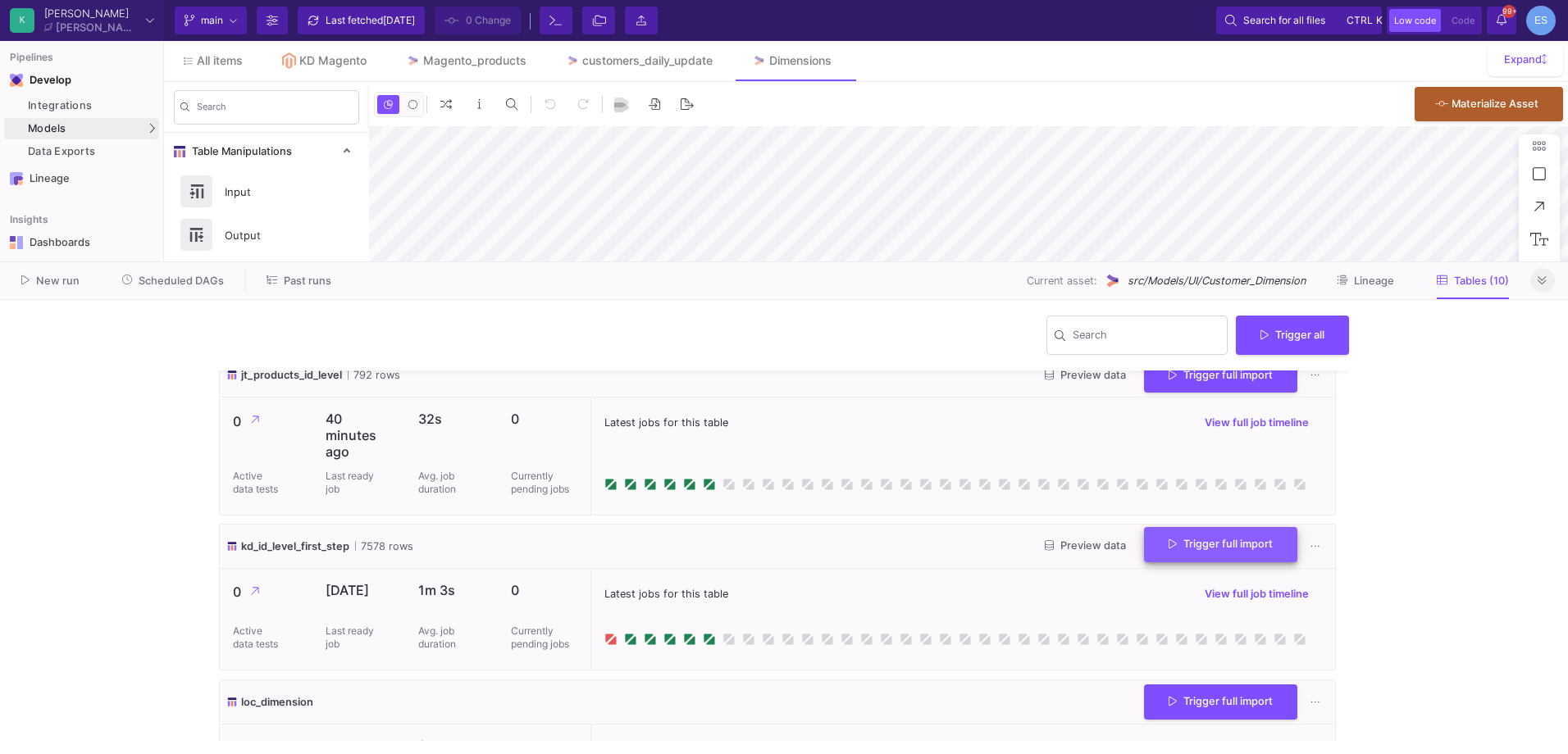
click at [1179, 557] on button "Trigger full import" at bounding box center [1220, 545] width 154 height 35
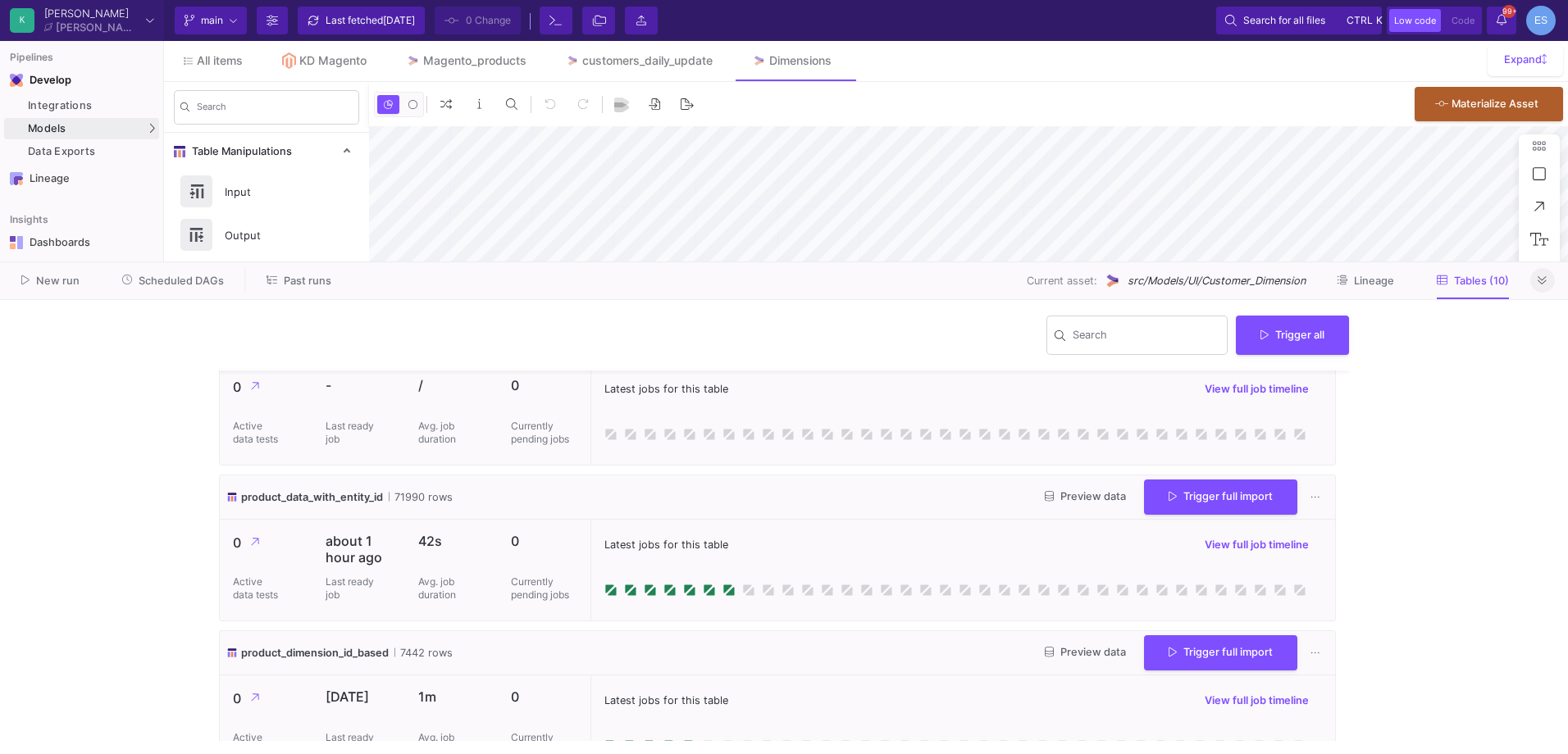
scroll to position [1179, 0]
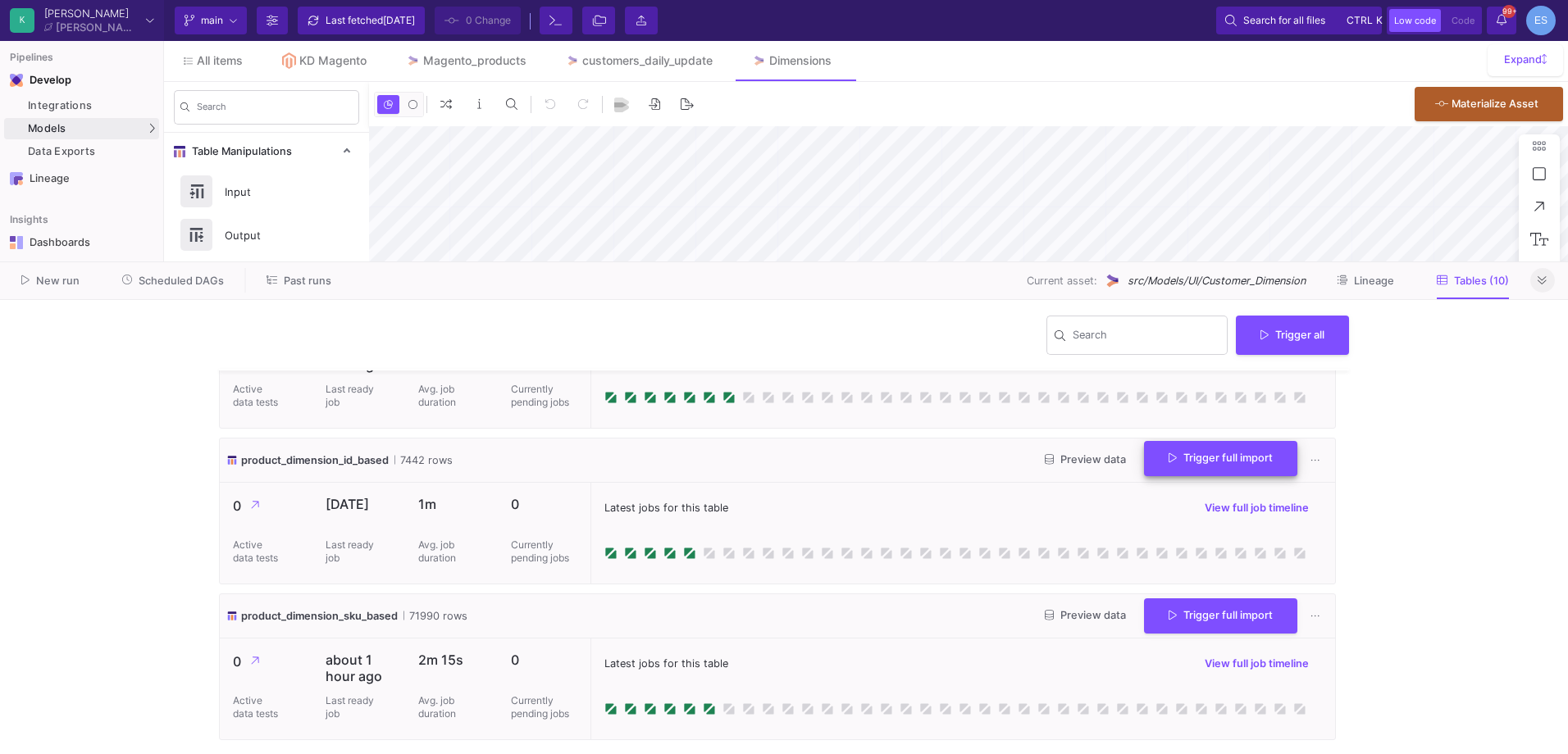
click at [1146, 474] on button "Trigger full import" at bounding box center [1220, 458] width 154 height 35
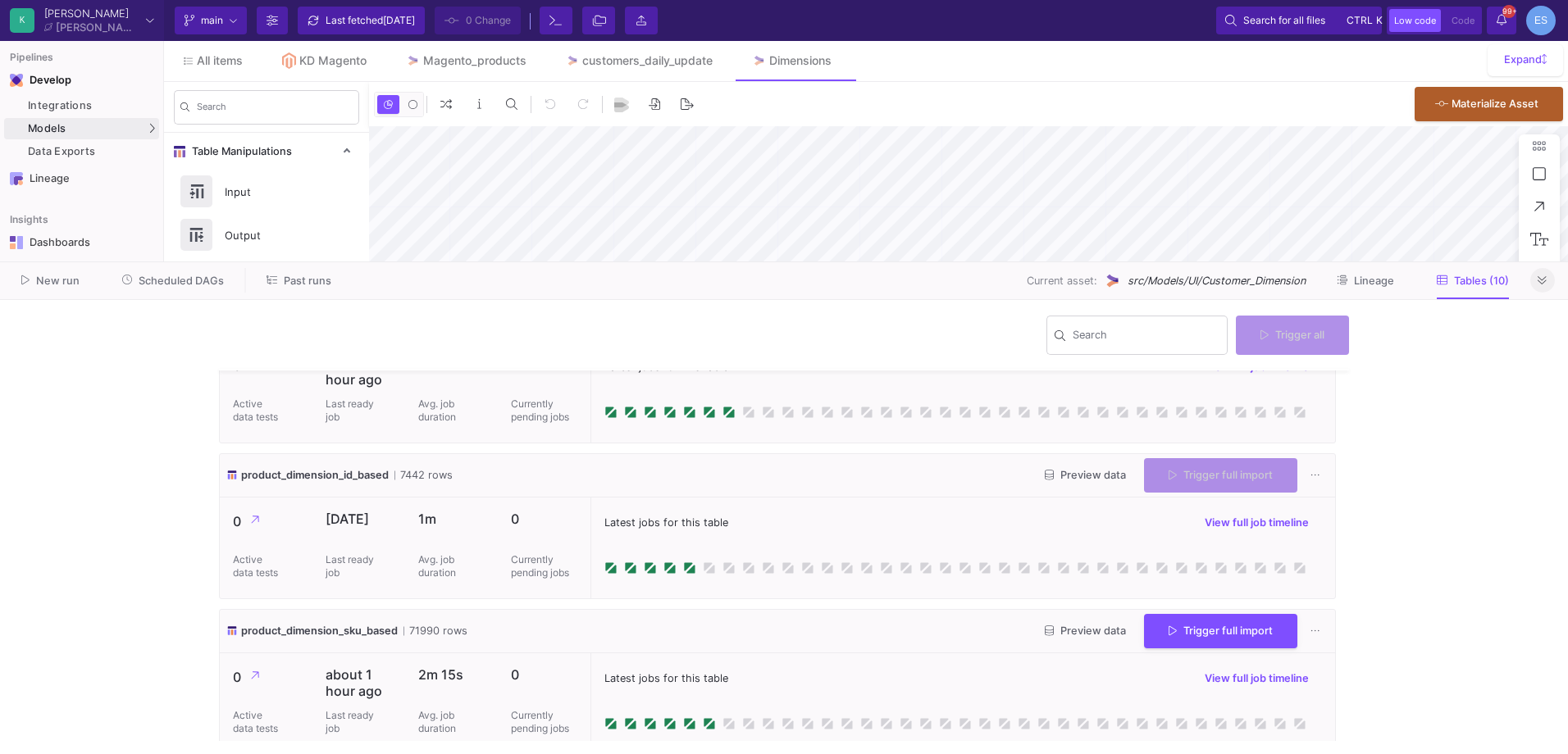
scroll to position [1193, 0]
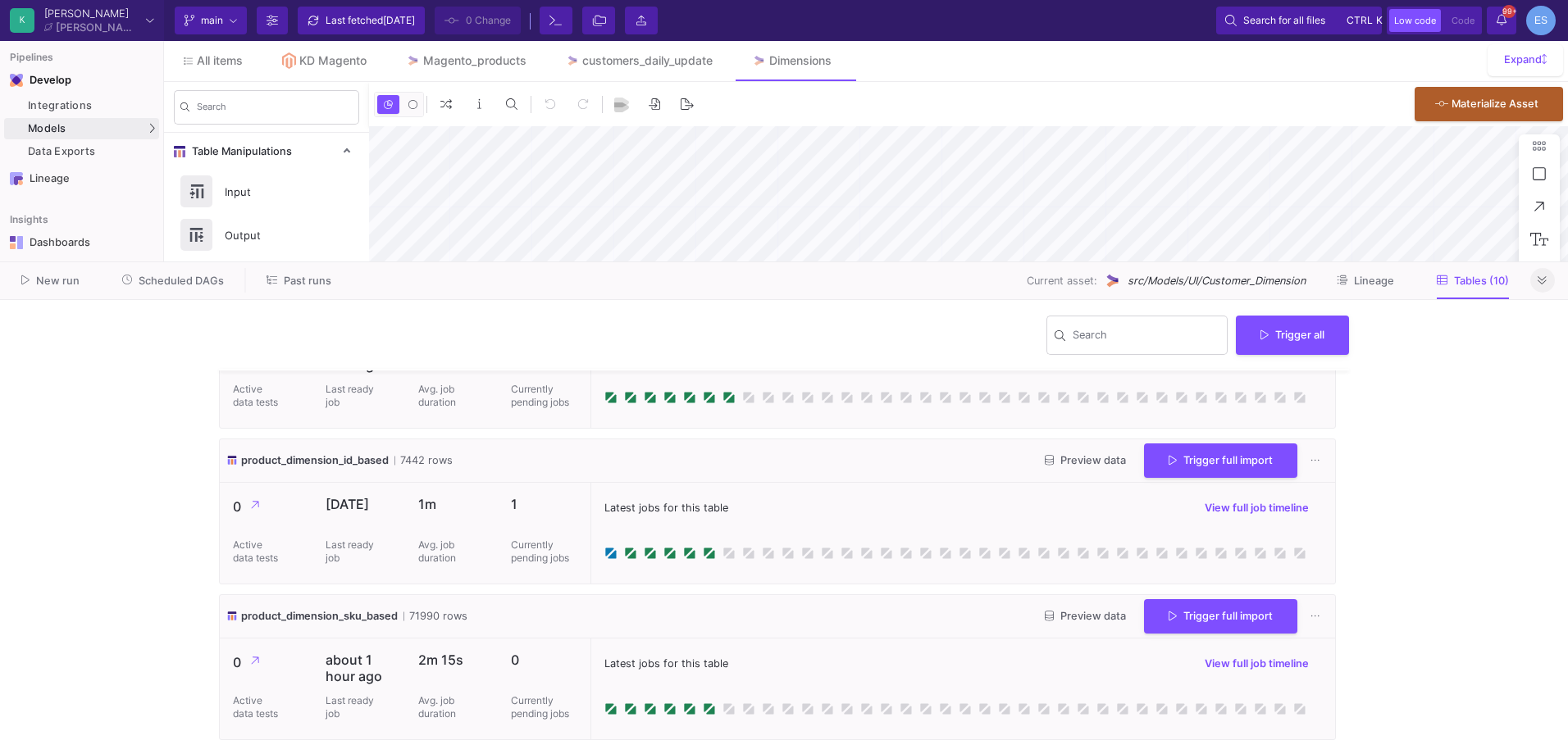
click at [166, 278] on span "Scheduled DAGs" at bounding box center [181, 281] width 86 height 13
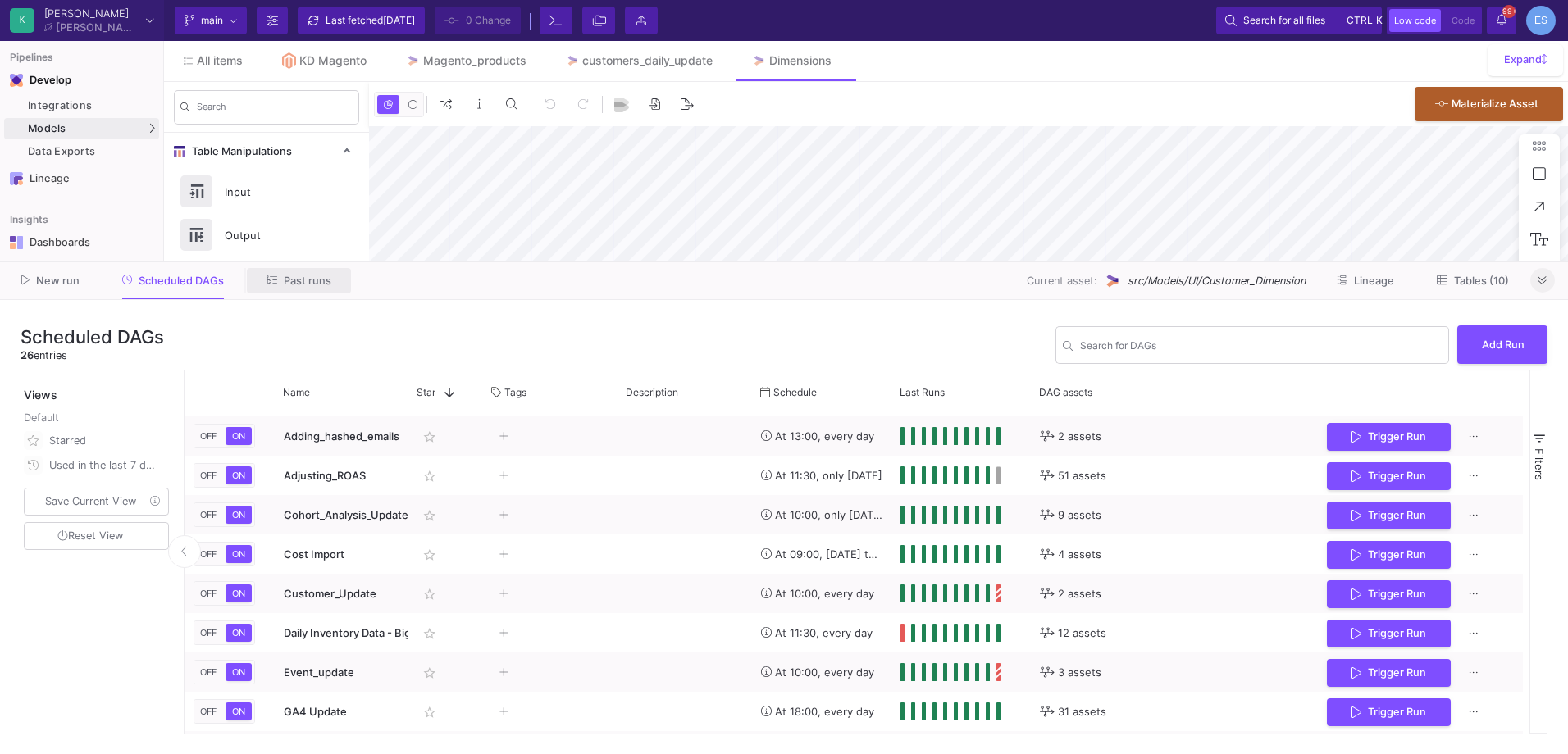
click at [284, 275] on span "Past runs" at bounding box center [308, 281] width 47 height 13
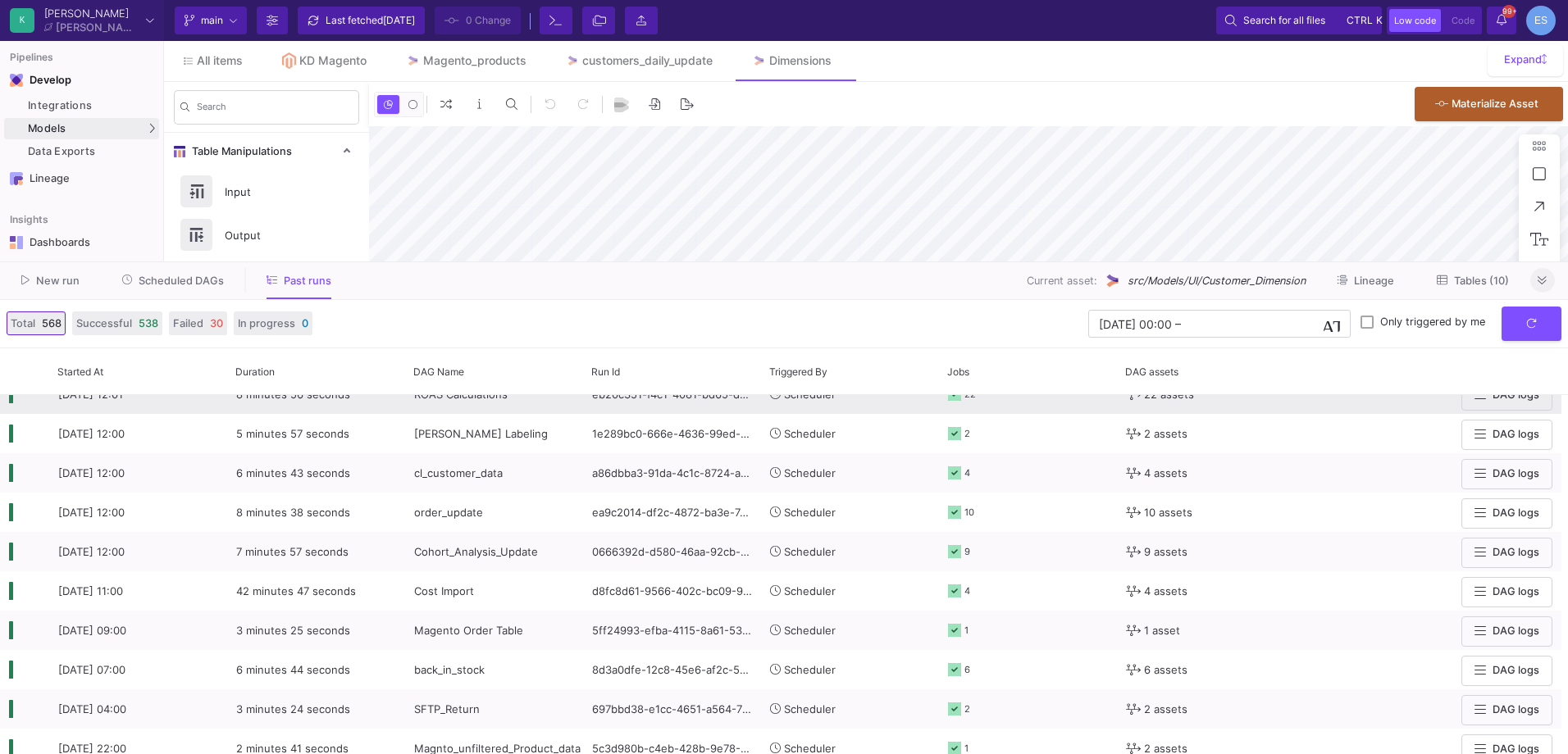
scroll to position [492, 0]
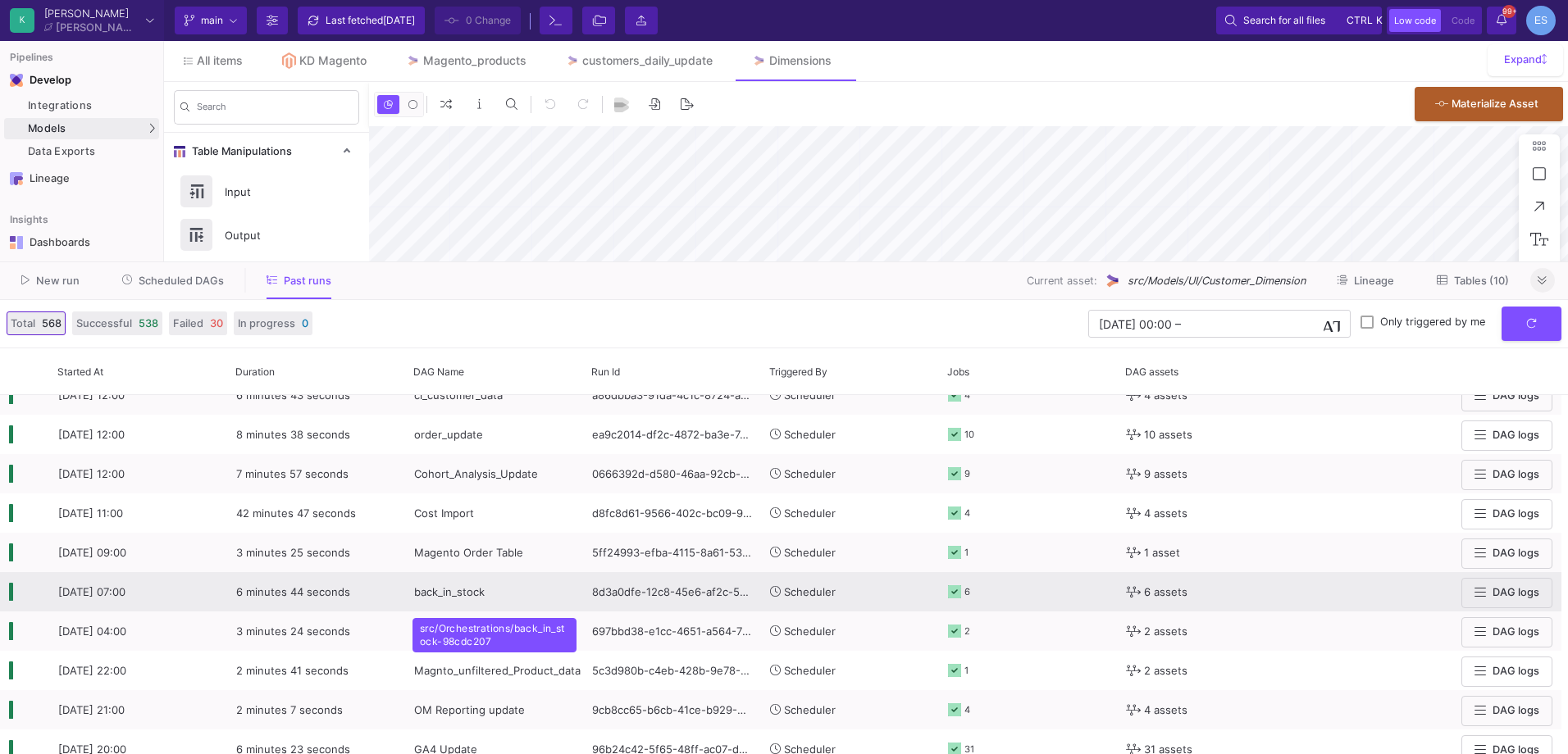
click at [446, 590] on span "back_in_stock" at bounding box center [450, 592] width 71 height 13
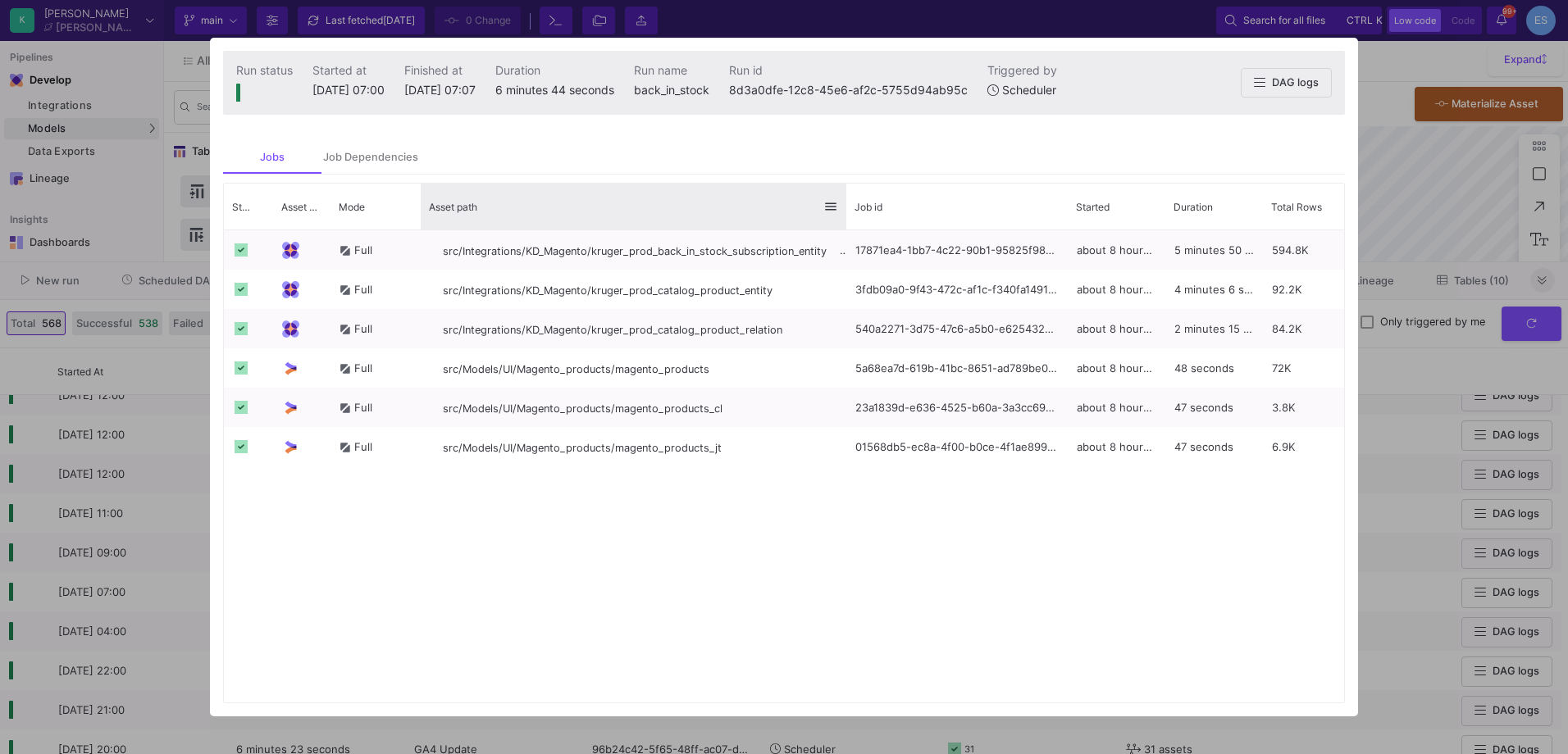
drag, startPoint x: 622, startPoint y: 198, endPoint x: 844, endPoint y: 195, distance: 222.0
click at [844, 195] on div at bounding box center [846, 206] width 6 height 45
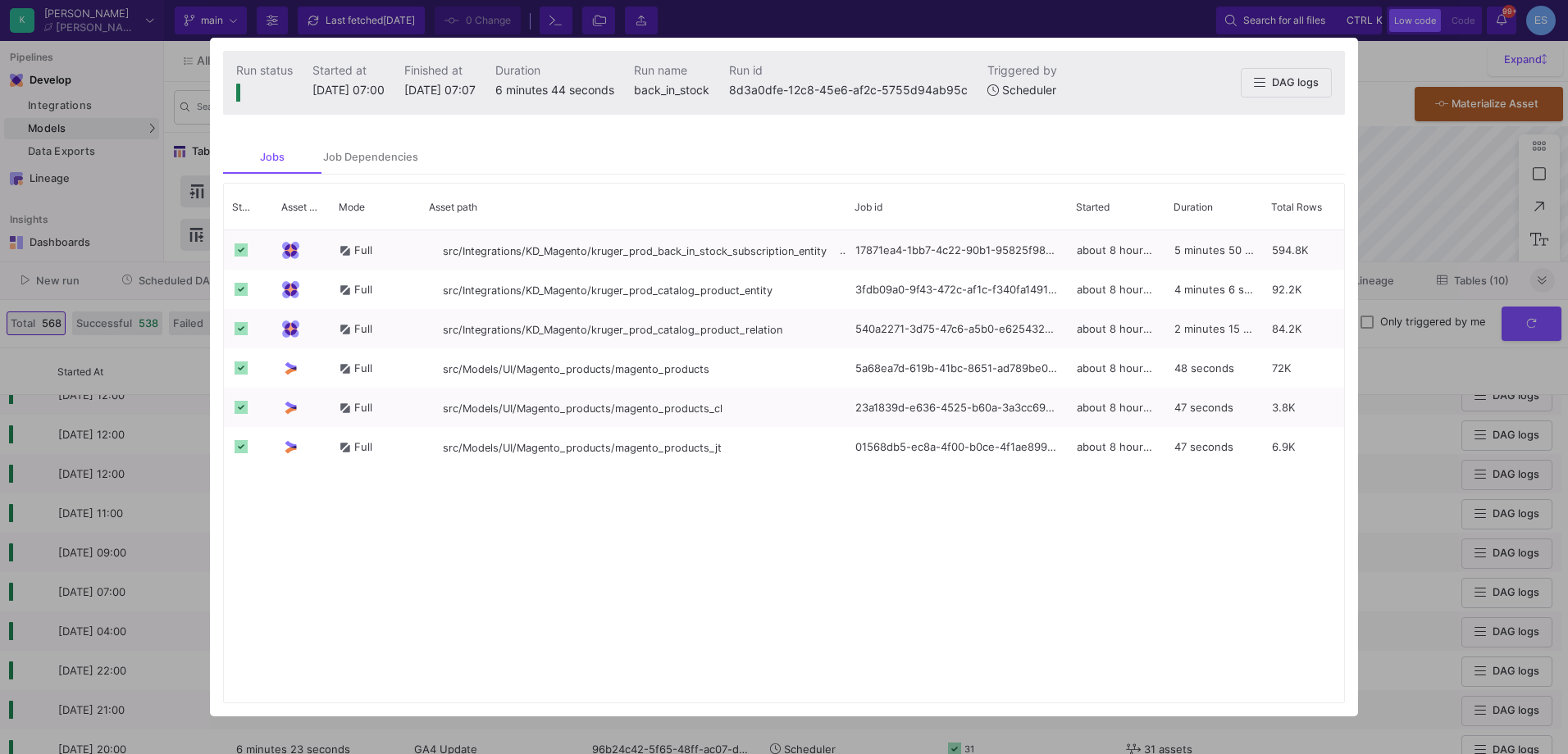
click at [106, 560] on div at bounding box center [784, 377] width 1568 height 754
